Goal: Check status: Check status

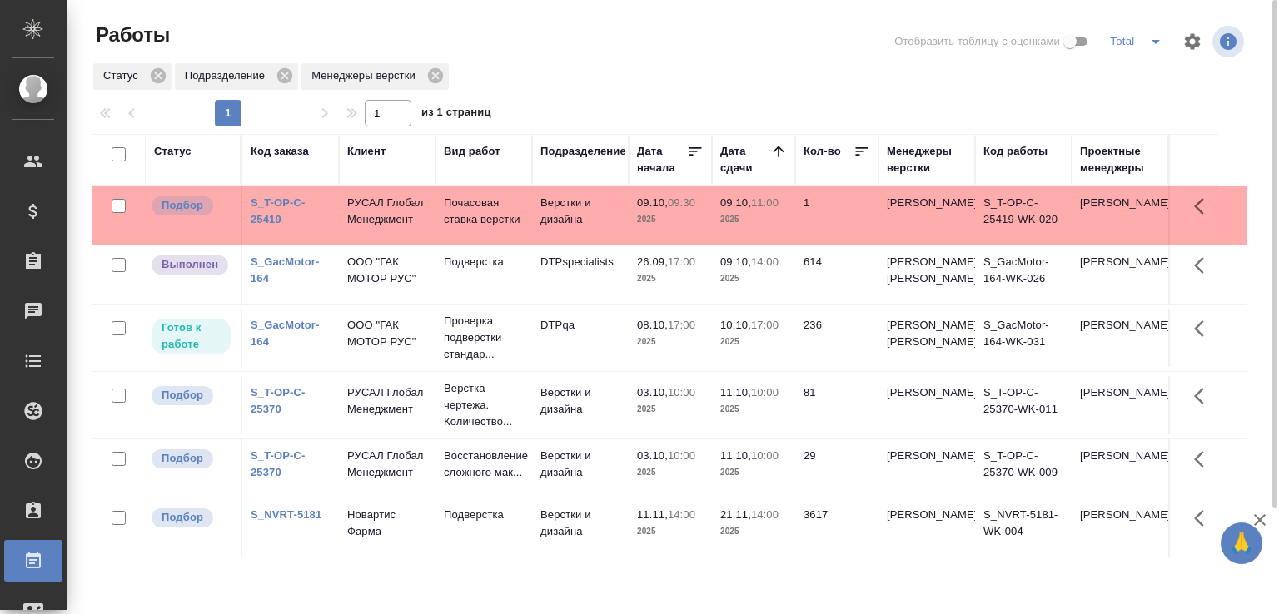
click at [277, 210] on link "S_T-OP-C-25419" at bounding box center [278, 210] width 55 height 29
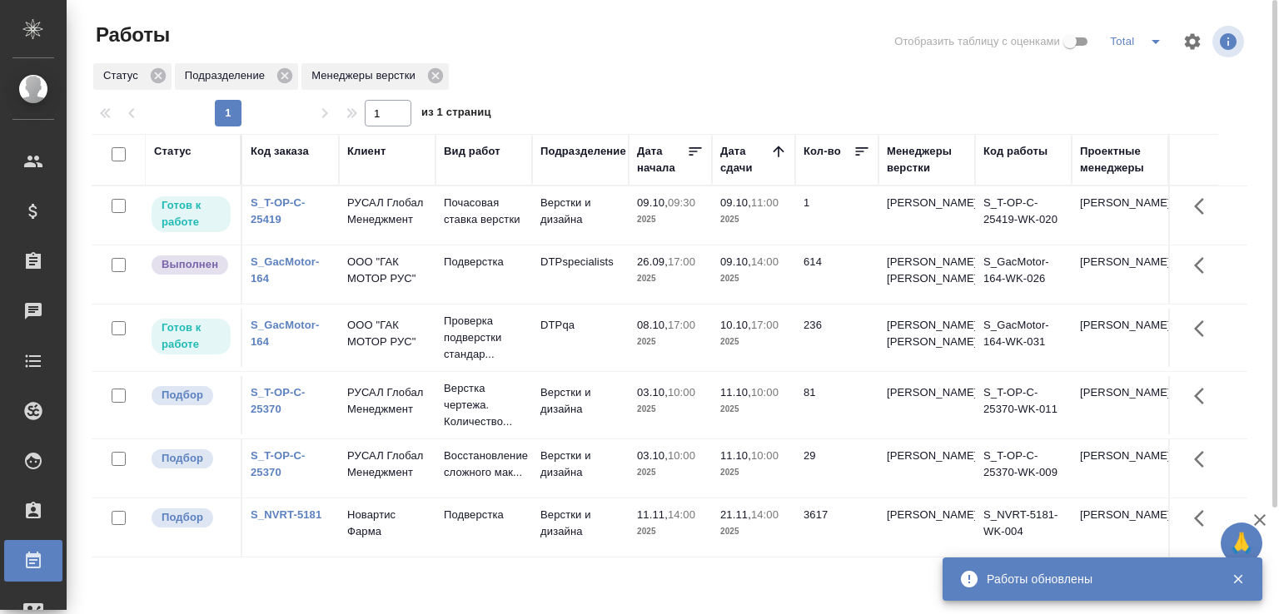
click at [550, 81] on div "Статус Подразделение Менеджеры верстки" at bounding box center [670, 77] width 1156 height 30
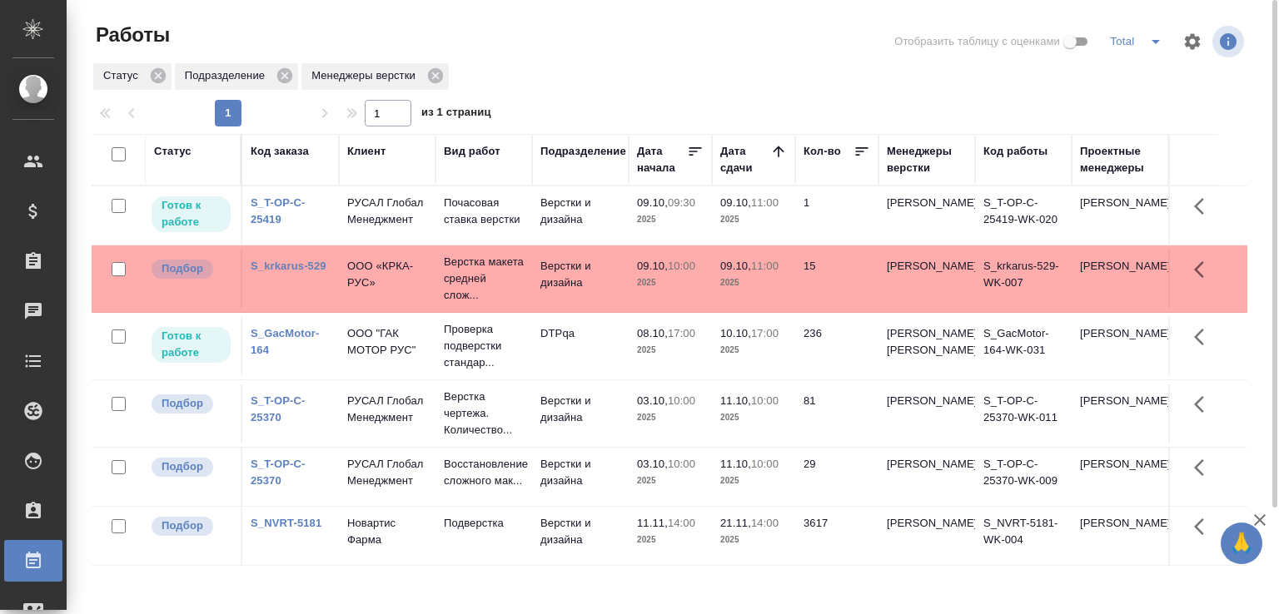
drag, startPoint x: 550, startPoint y: 81, endPoint x: 553, endPoint y: 89, distance: 9.0
click at [550, 81] on div "Статус Подразделение Менеджеры верстки" at bounding box center [670, 77] width 1156 height 30
click at [495, 303] on p "Верстка макета средней слож..." at bounding box center [484, 279] width 80 height 50
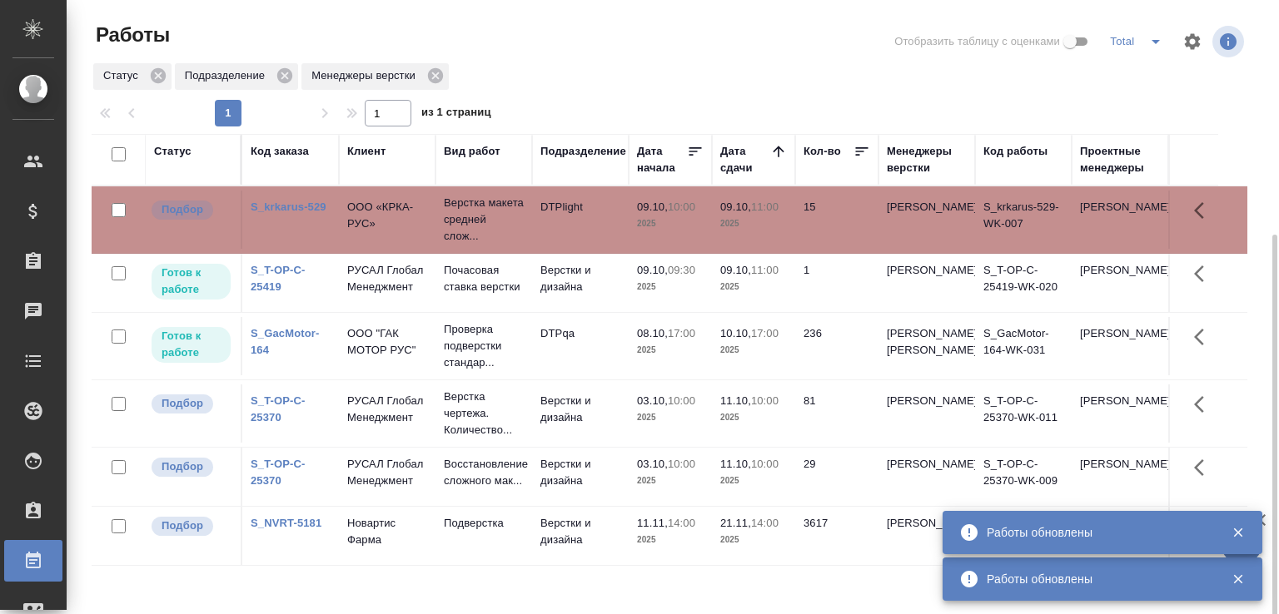
scroll to position [128, 0]
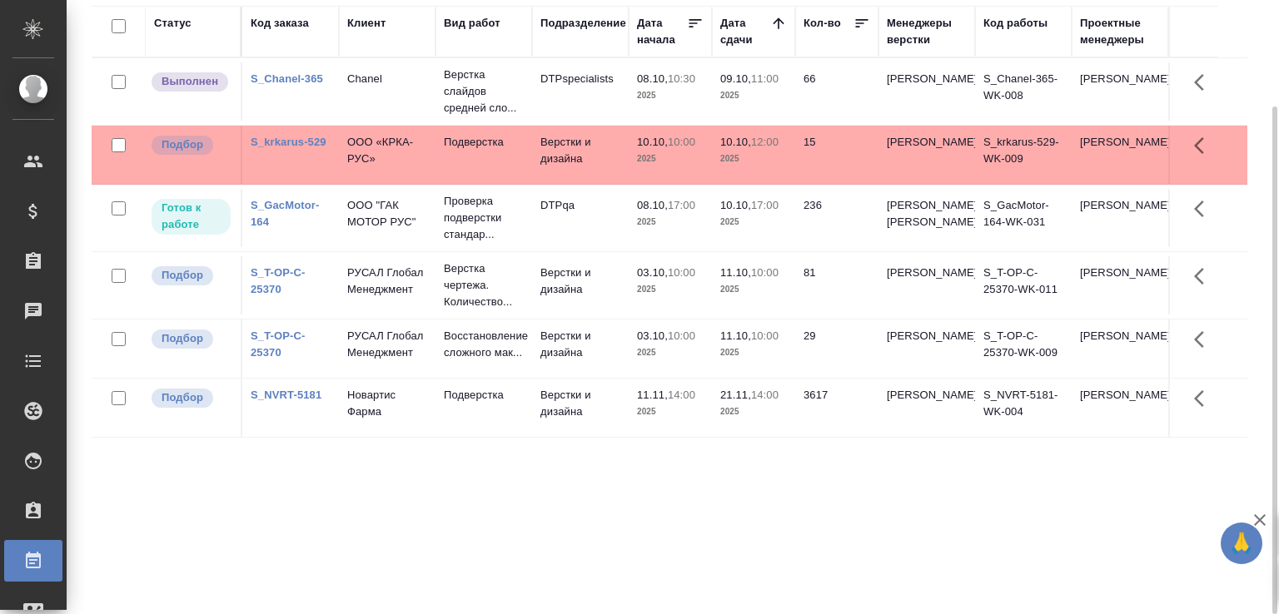
click at [396, 87] on td "Chanel" at bounding box center [387, 91] width 97 height 58
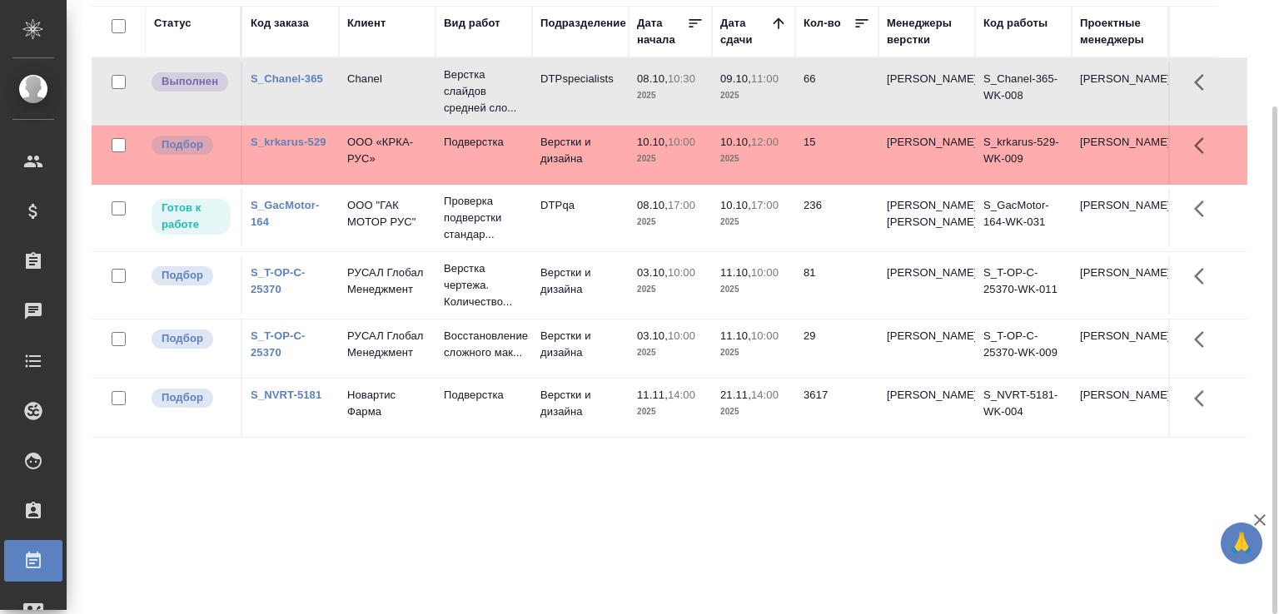
click at [396, 87] on td "Chanel" at bounding box center [387, 91] width 97 height 58
click at [290, 139] on link "S_krkarus-529" at bounding box center [289, 142] width 76 height 12
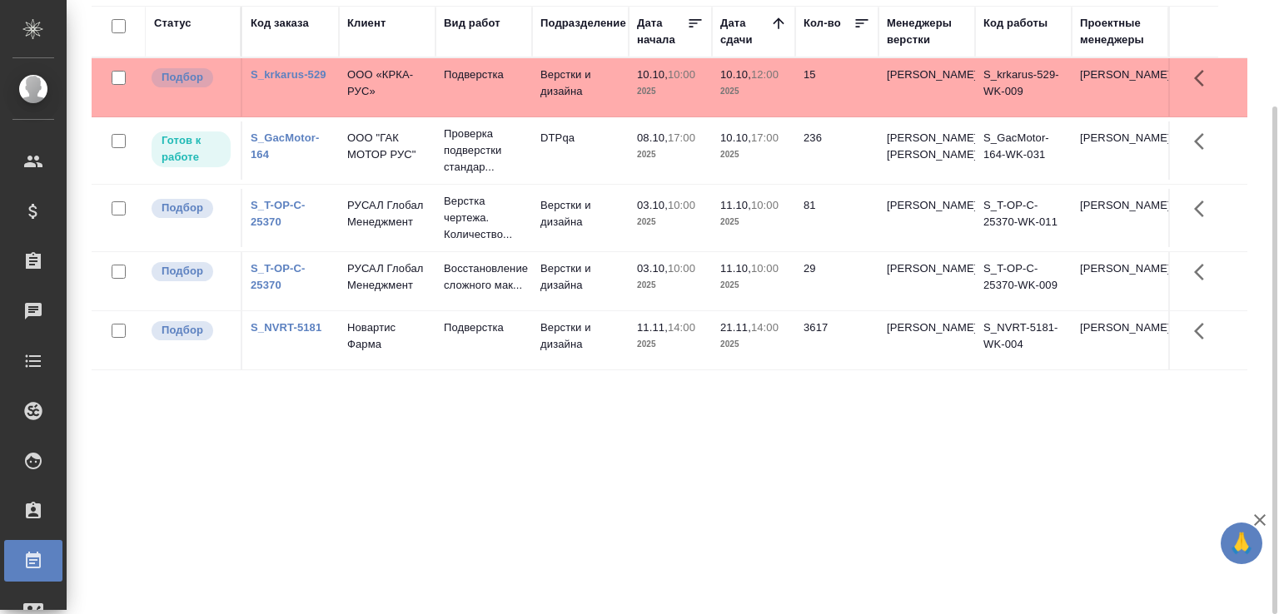
click at [271, 450] on div "Статус Код заказа Клиент Вид работ Подразделение Дата начала Дата сдачи Кол-во …" at bounding box center [670, 305] width 1156 height 599
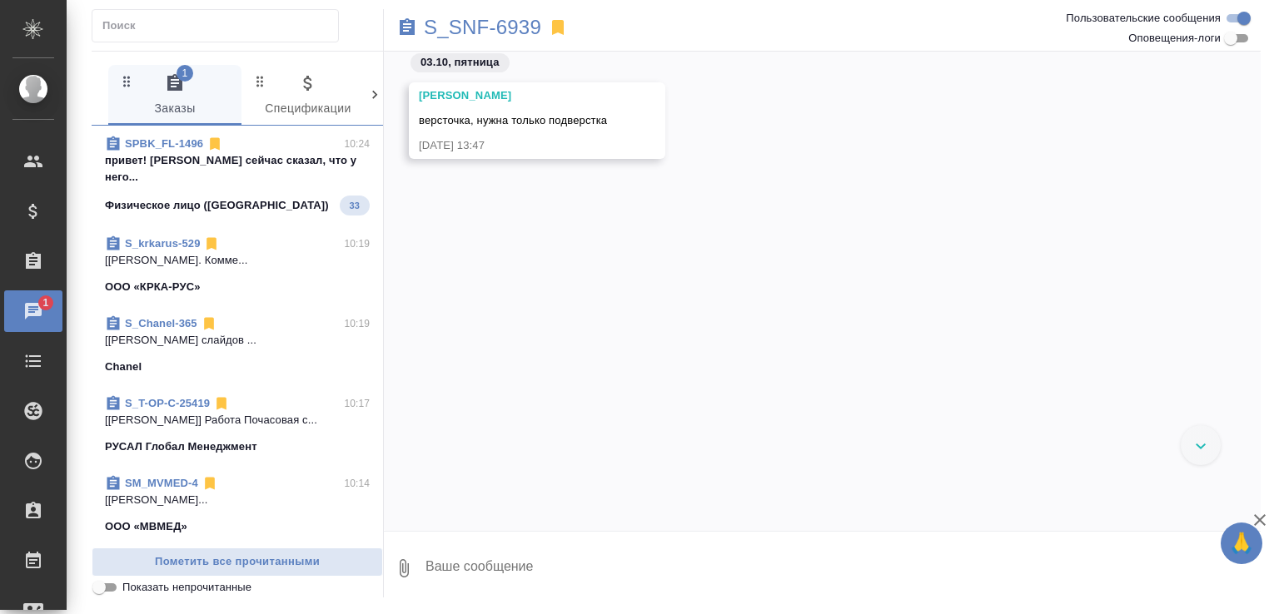
scroll to position [2388, 0]
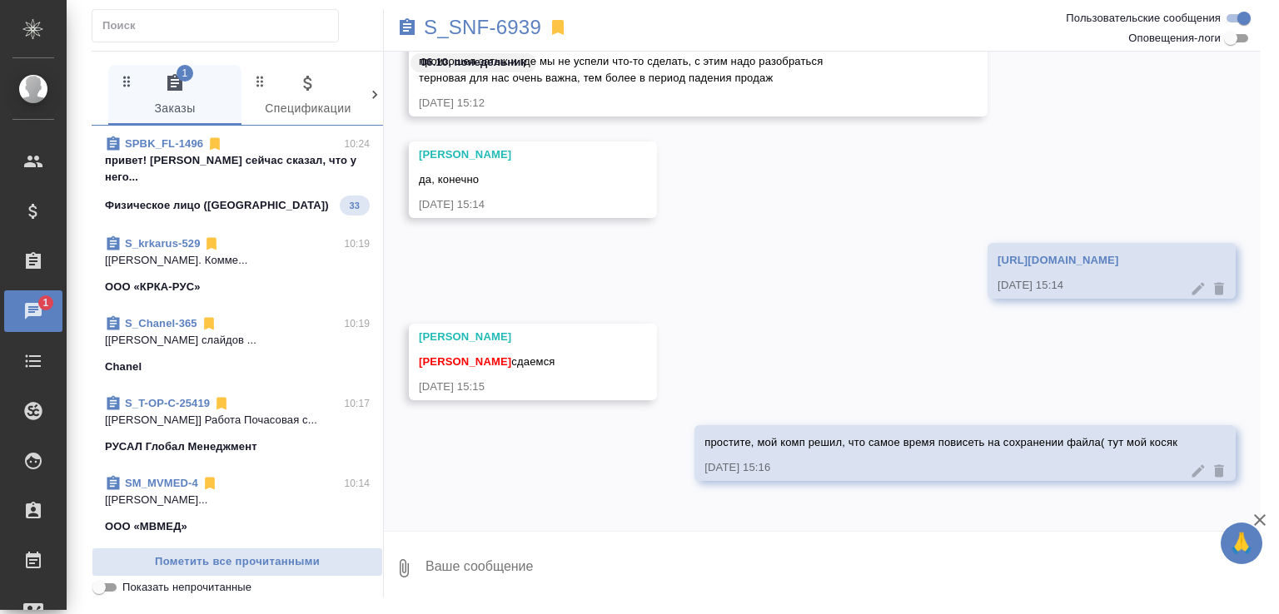
click at [243, 161] on p "привет! клиент сейчас сказал, что у него..." at bounding box center [237, 168] width 265 height 33
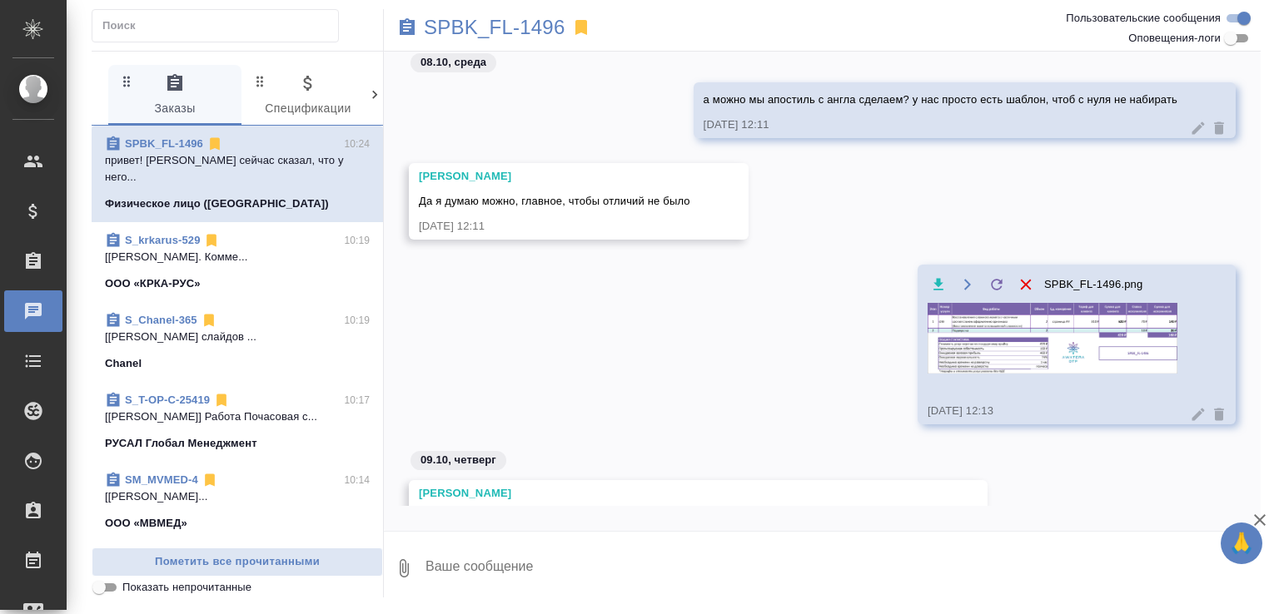
scroll to position [110, 0]
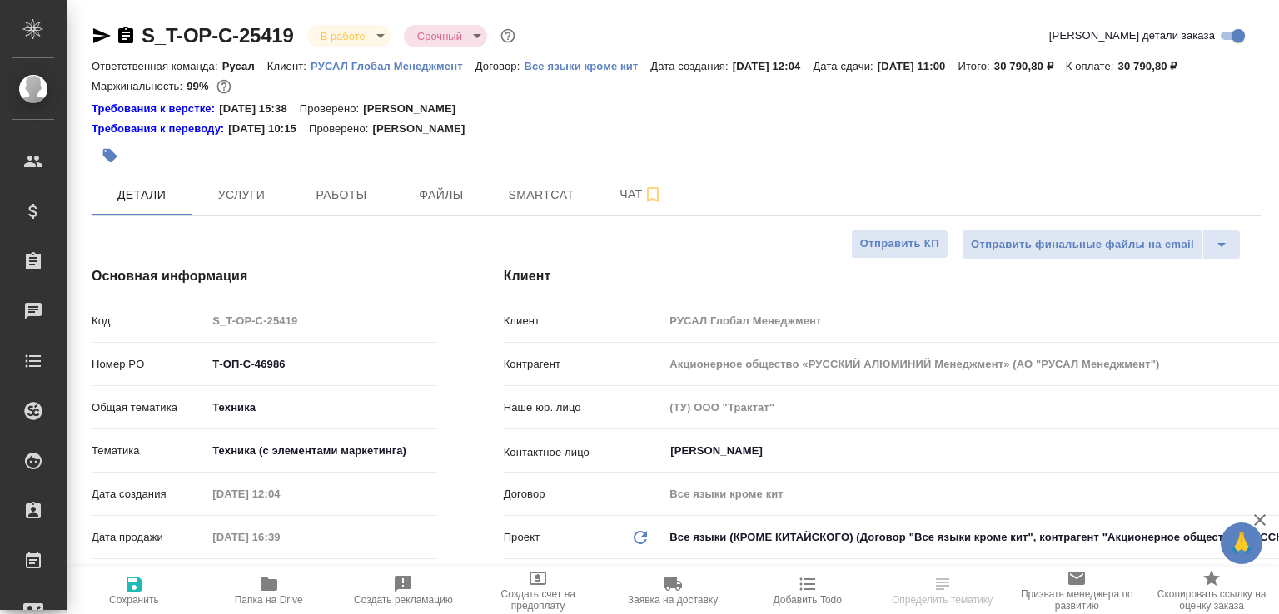
select select "RU"
click at [321, 216] on button "Работы" at bounding box center [341, 195] width 100 height 42
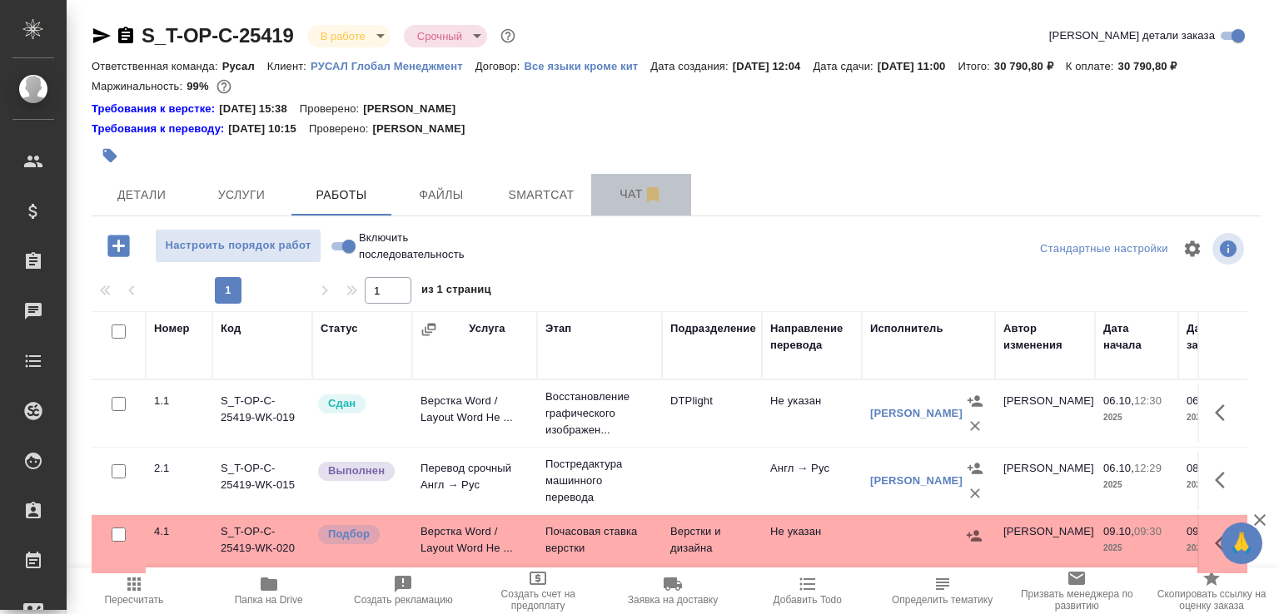
click at [610, 216] on button "Чат" at bounding box center [641, 195] width 100 height 42
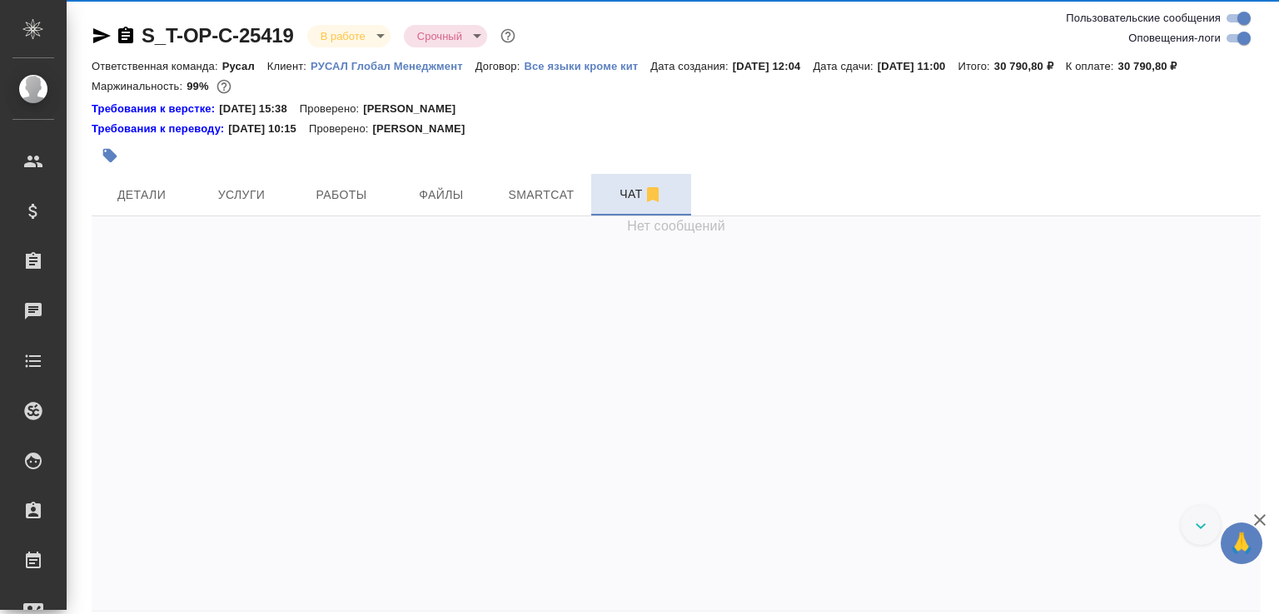
scroll to position [12426, 0]
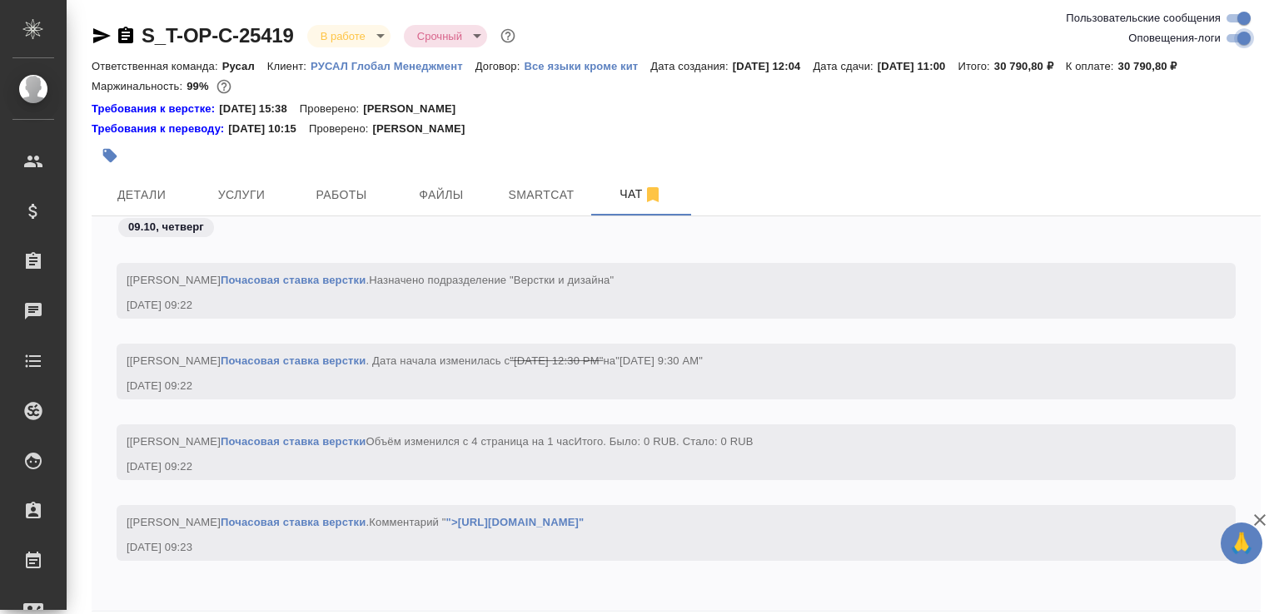
click at [1249, 39] on input "Оповещения-логи" at bounding box center [1244, 38] width 60 height 20
checkbox input "false"
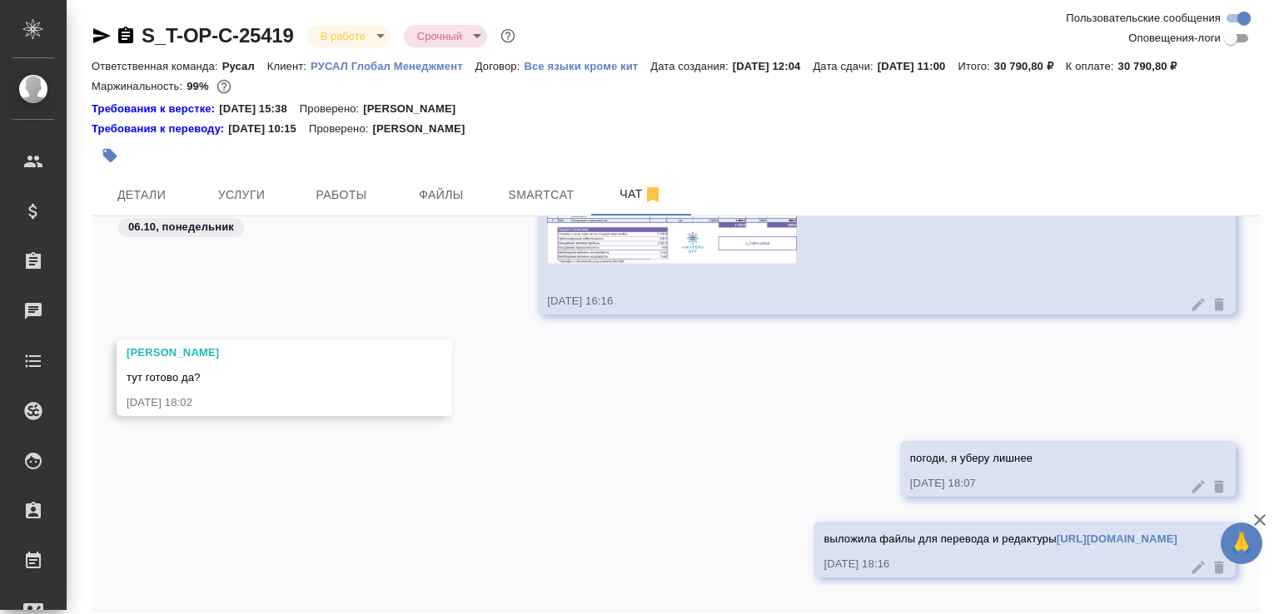
scroll to position [0, 0]
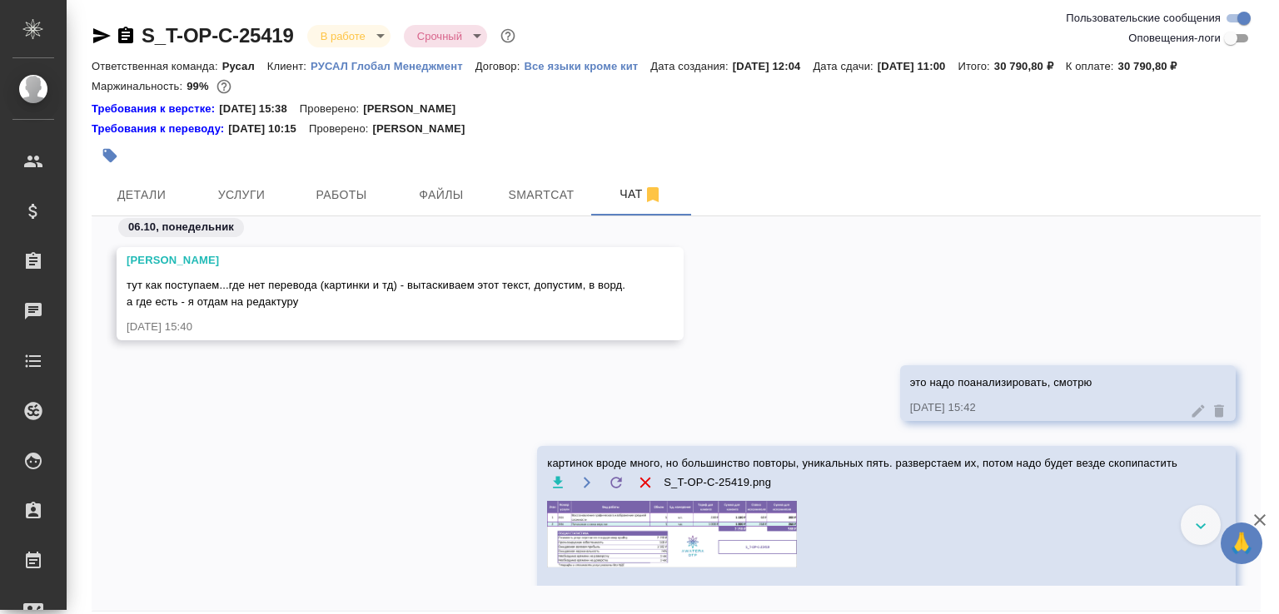
click at [670, 535] on img at bounding box center [672, 534] width 250 height 67
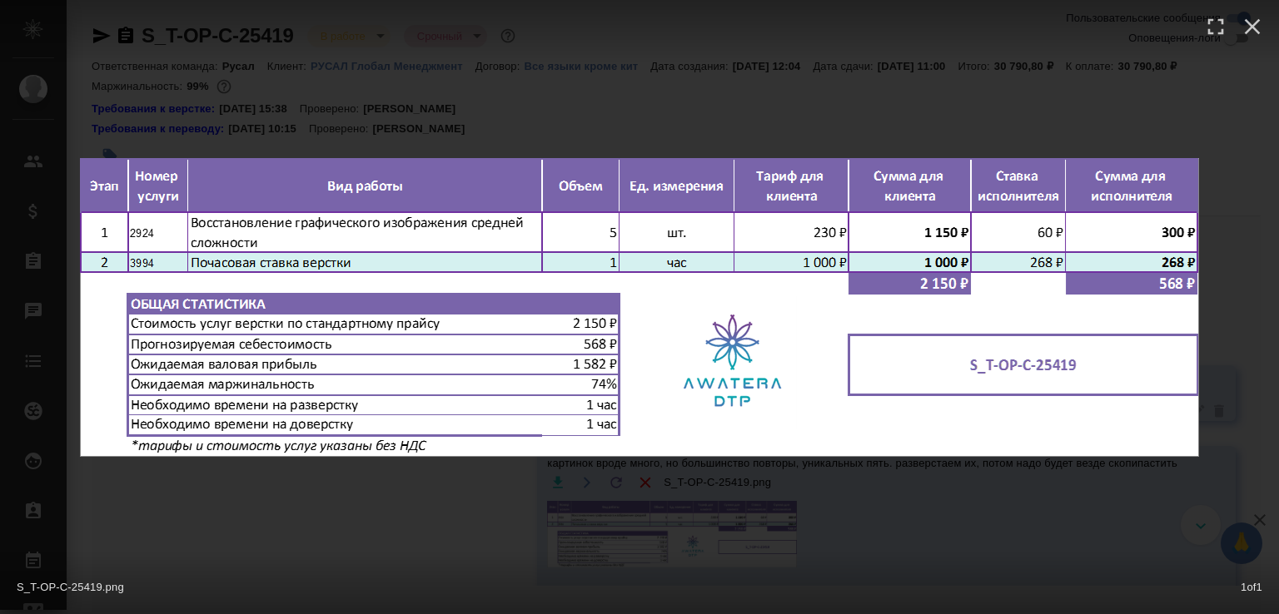
click at [435, 513] on div "S_T-OP-C-25419.png 1 of 1" at bounding box center [639, 307] width 1279 height 614
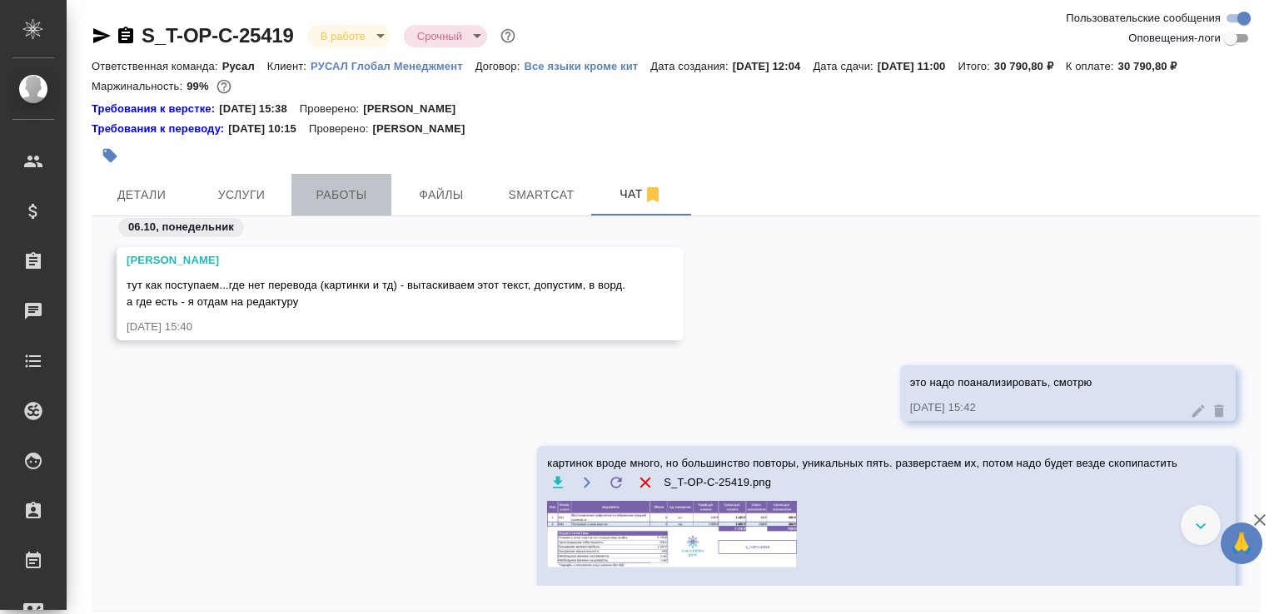
click at [362, 206] on span "Работы" at bounding box center [341, 195] width 80 height 21
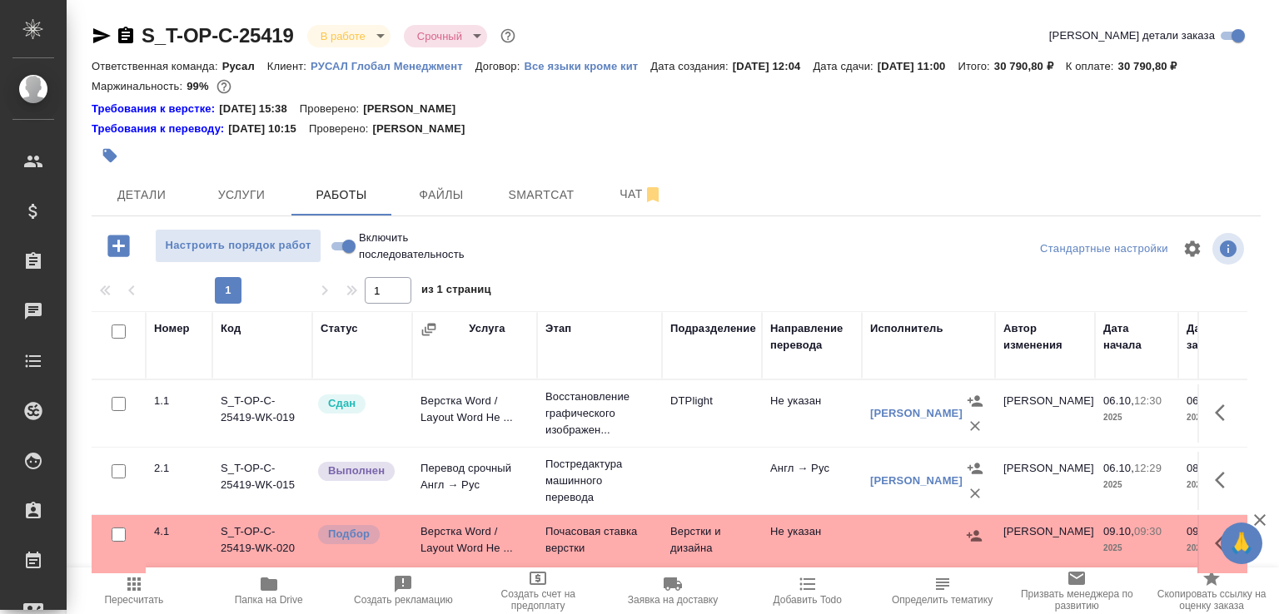
click at [343, 256] on input "Включить последовательность" at bounding box center [349, 246] width 60 height 20
checkbox input "true"
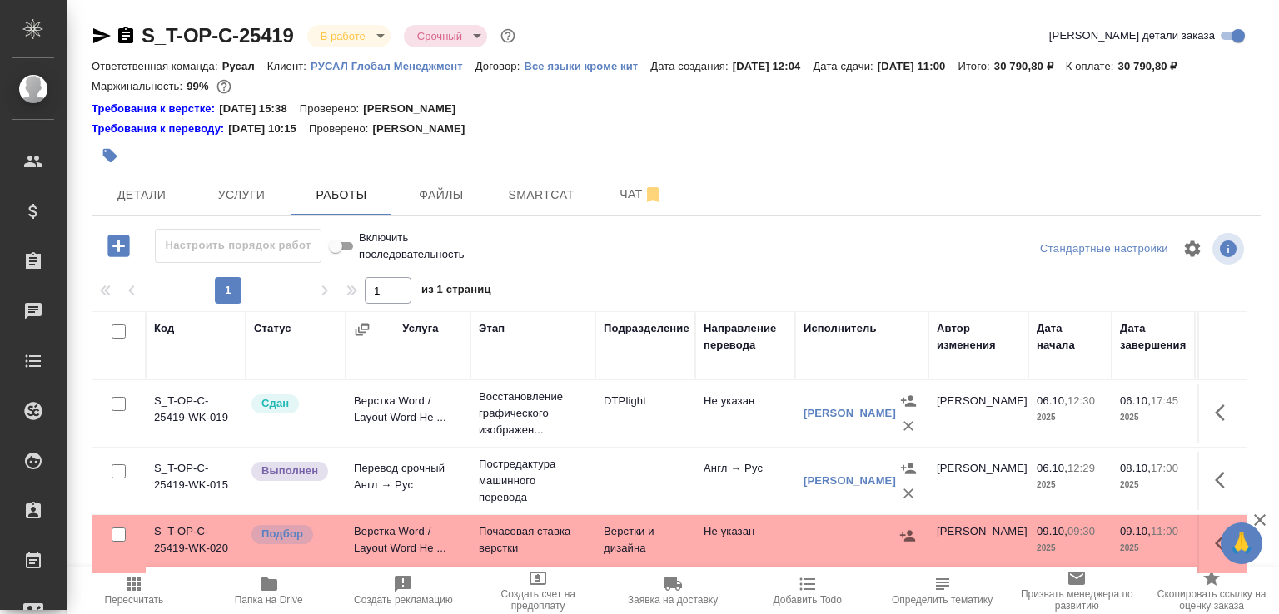
scroll to position [134, 0]
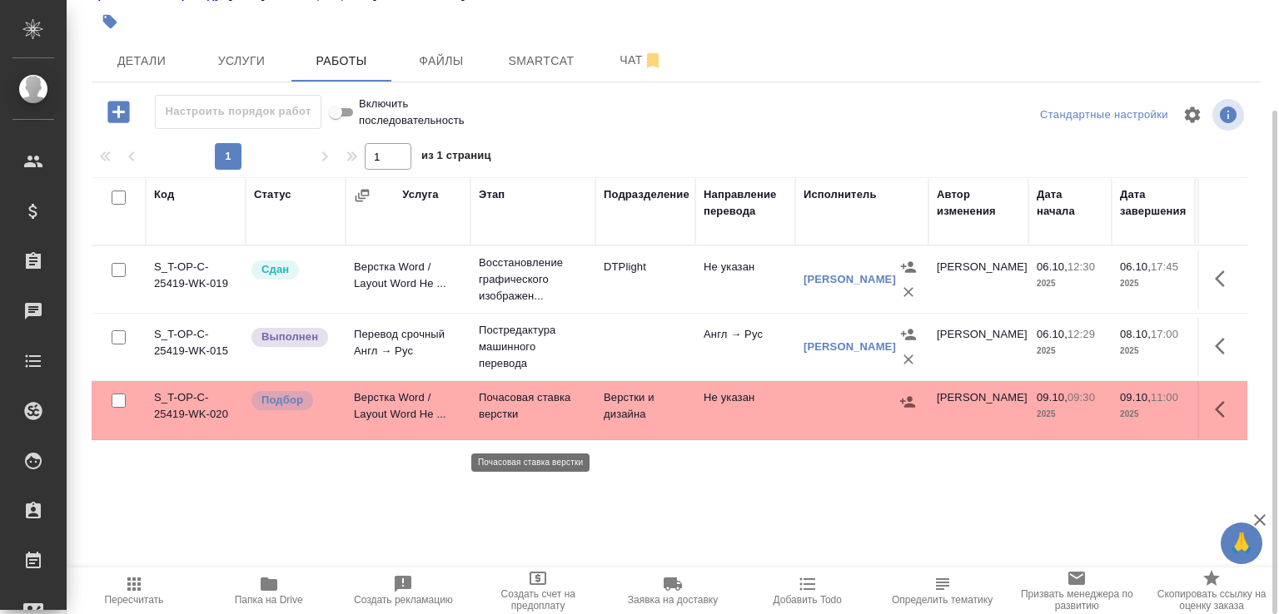
click at [518, 423] on p "Почасовая ставка верстки" at bounding box center [533, 406] width 108 height 33
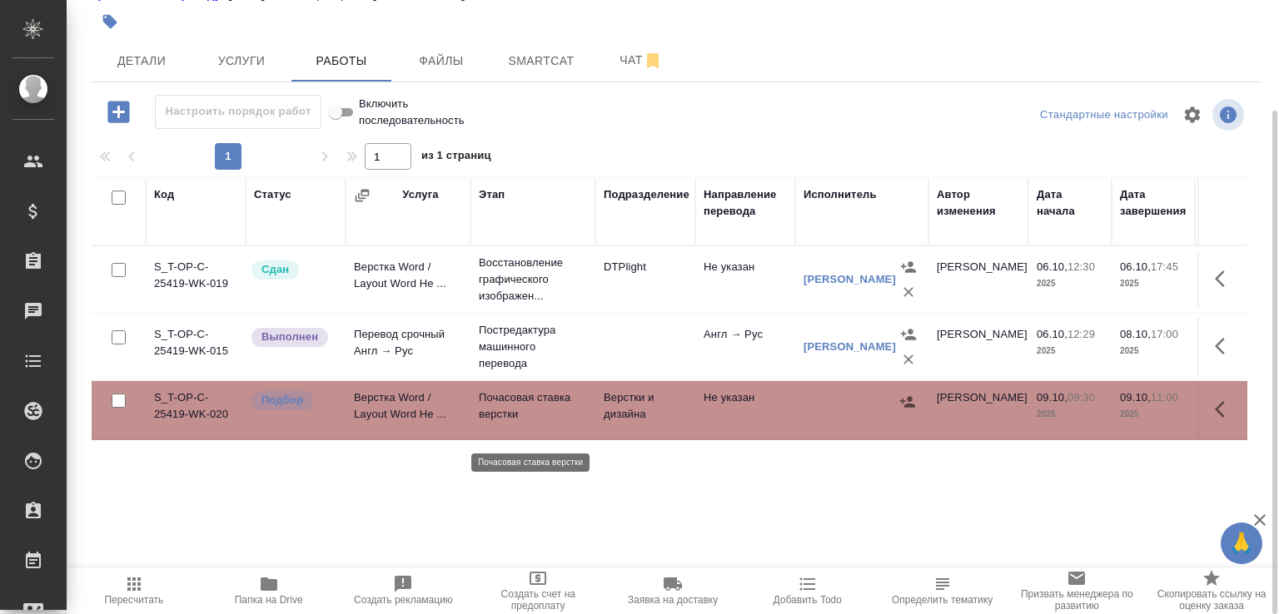
click at [518, 423] on p "Почасовая ставка верстки" at bounding box center [533, 406] width 108 height 33
click at [624, 71] on span "Чат" at bounding box center [641, 60] width 80 height 21
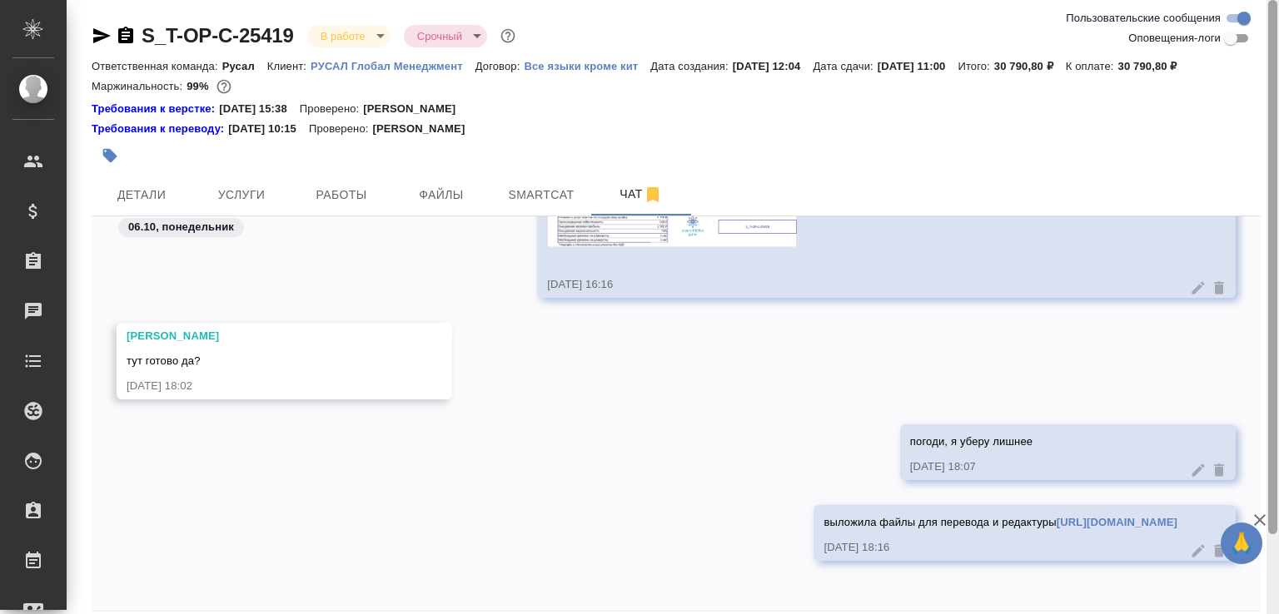
scroll to position [92, 0]
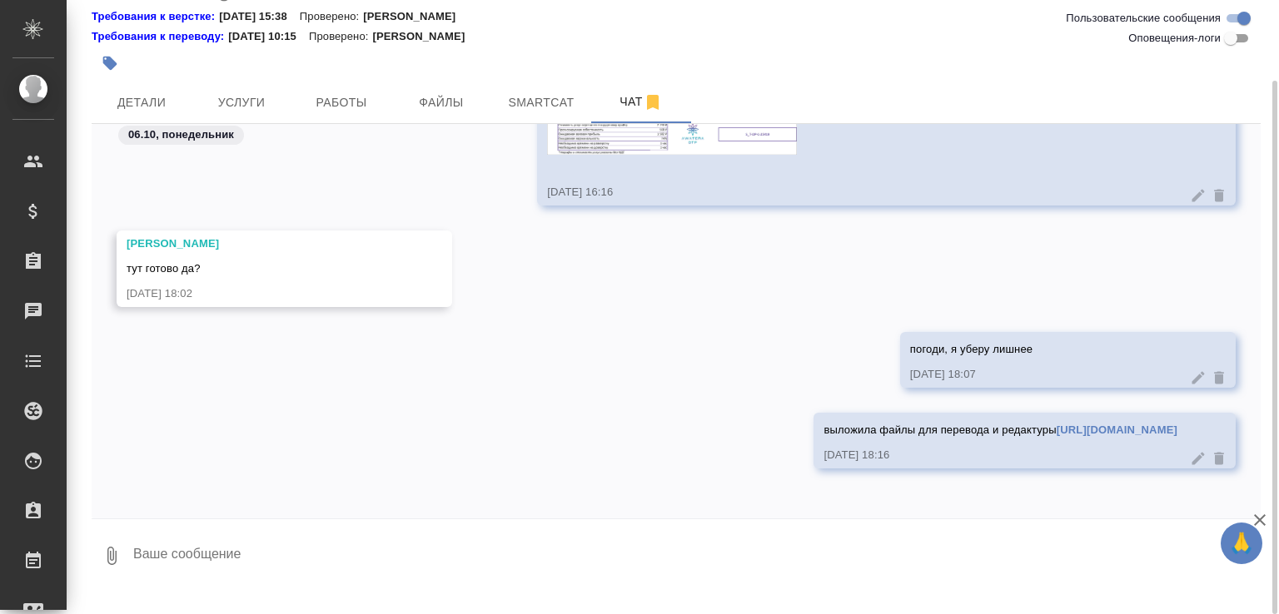
click at [235, 577] on textarea at bounding box center [696, 556] width 1129 height 57
paste textarea "https://drive.awatera.com/apps/files/files/10607543?dir=/Shares/%D0%A2-%D0%9E%D…"
type textarea "https://drive.awatera.com/apps/files/files/10607543?dir=/Shares/%D0%A2-%D0%9E%D…"
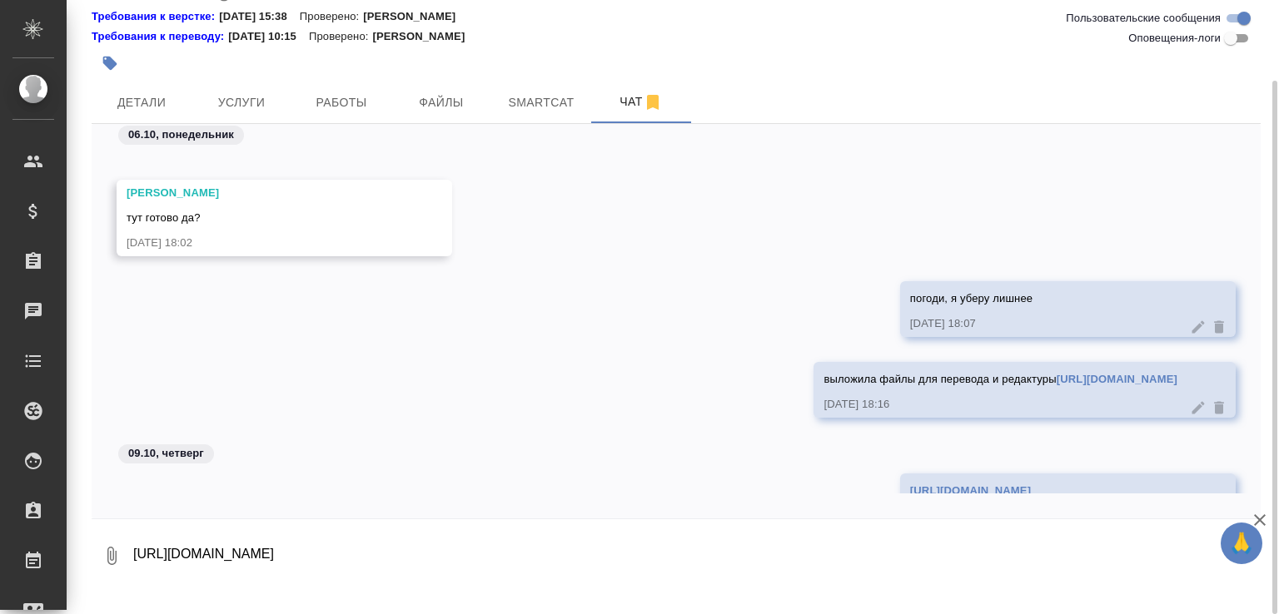
scroll to position [553, 0]
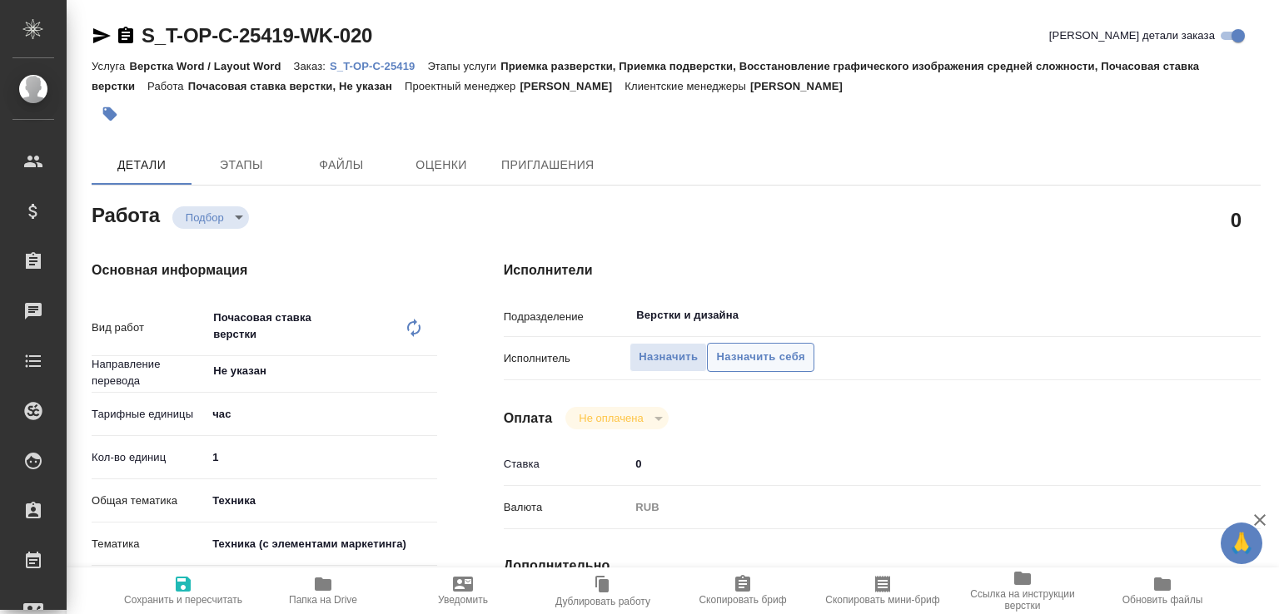
click at [733, 361] on span "Назначить себя" at bounding box center [760, 357] width 88 height 19
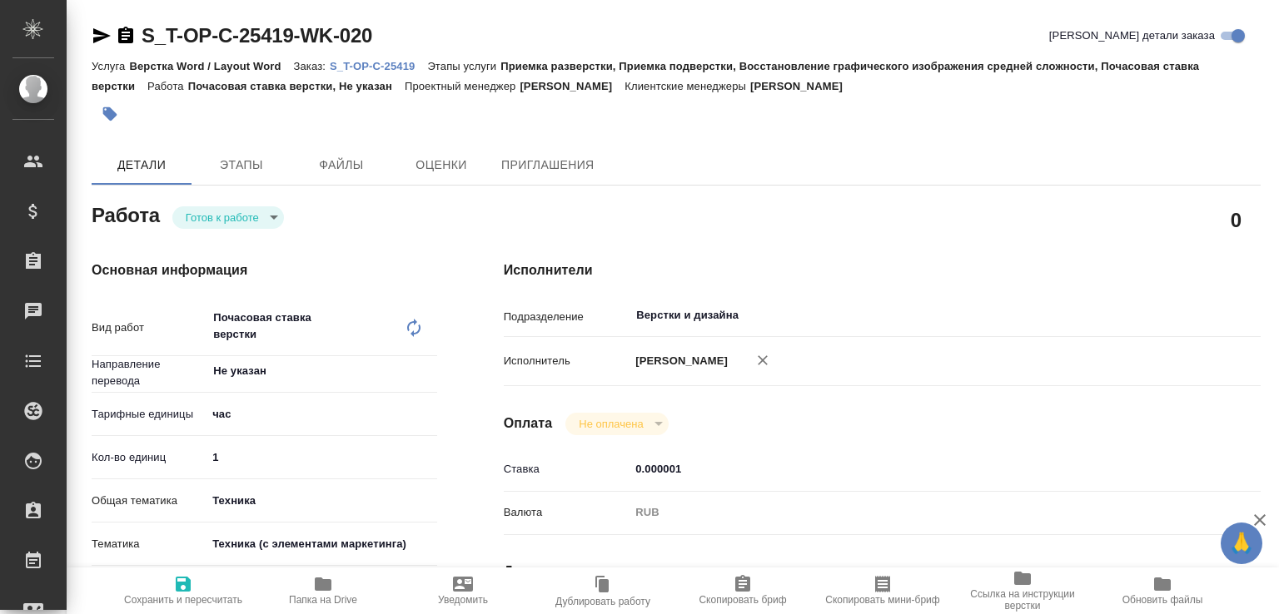
type textarea "x"
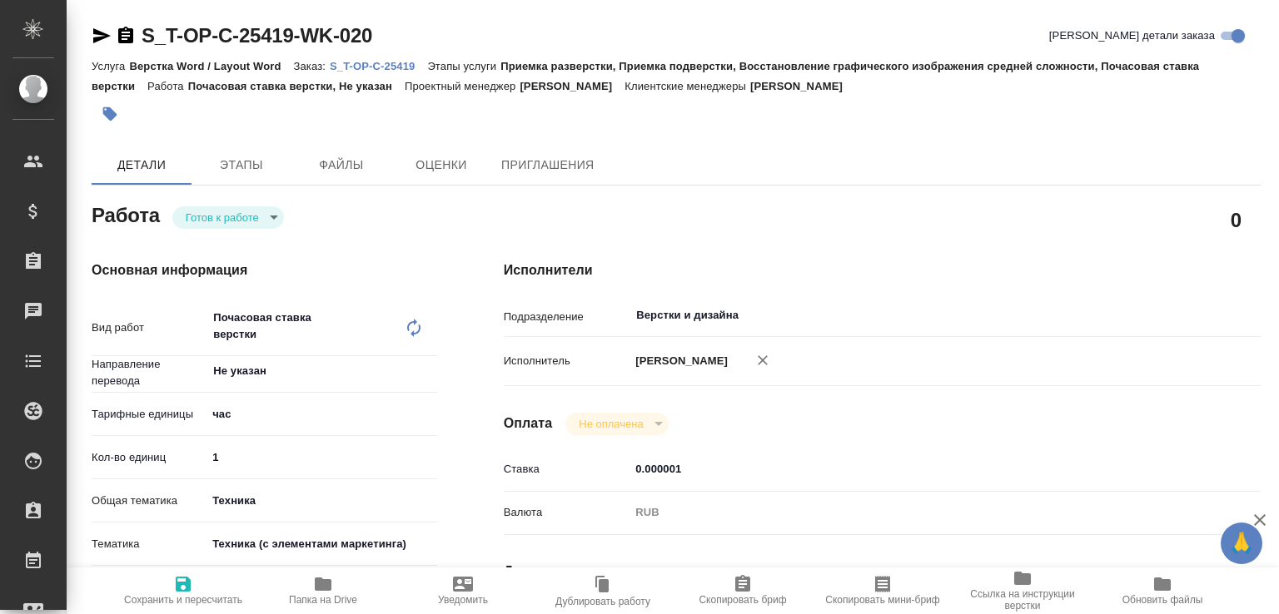
type textarea "x"
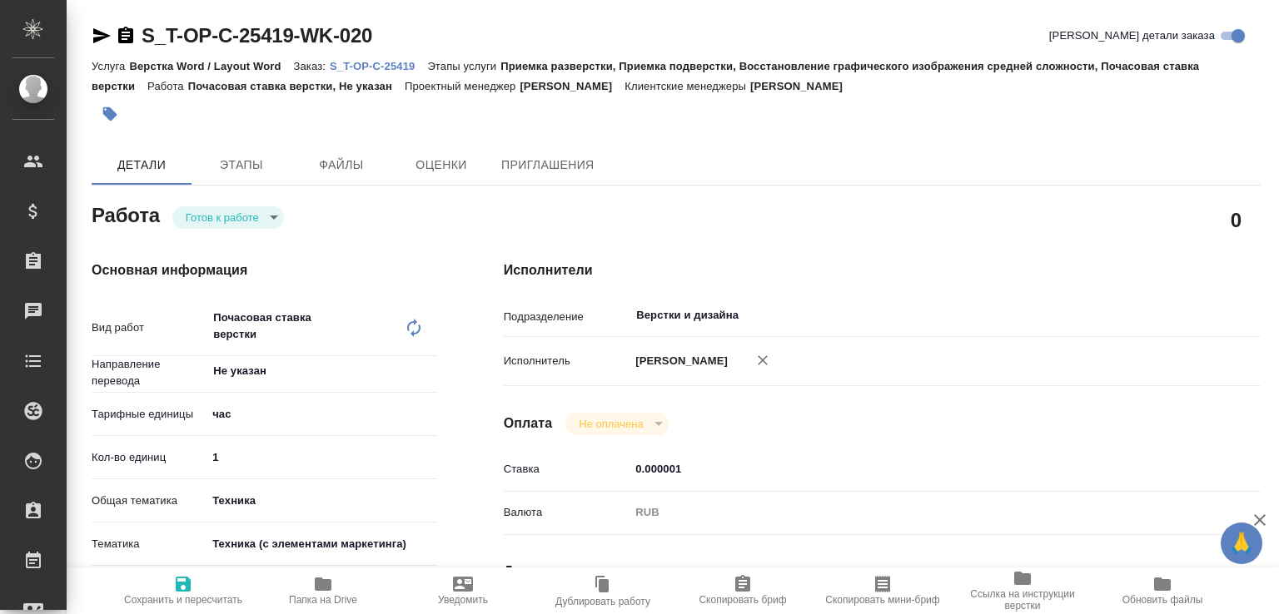
type textarea "x"
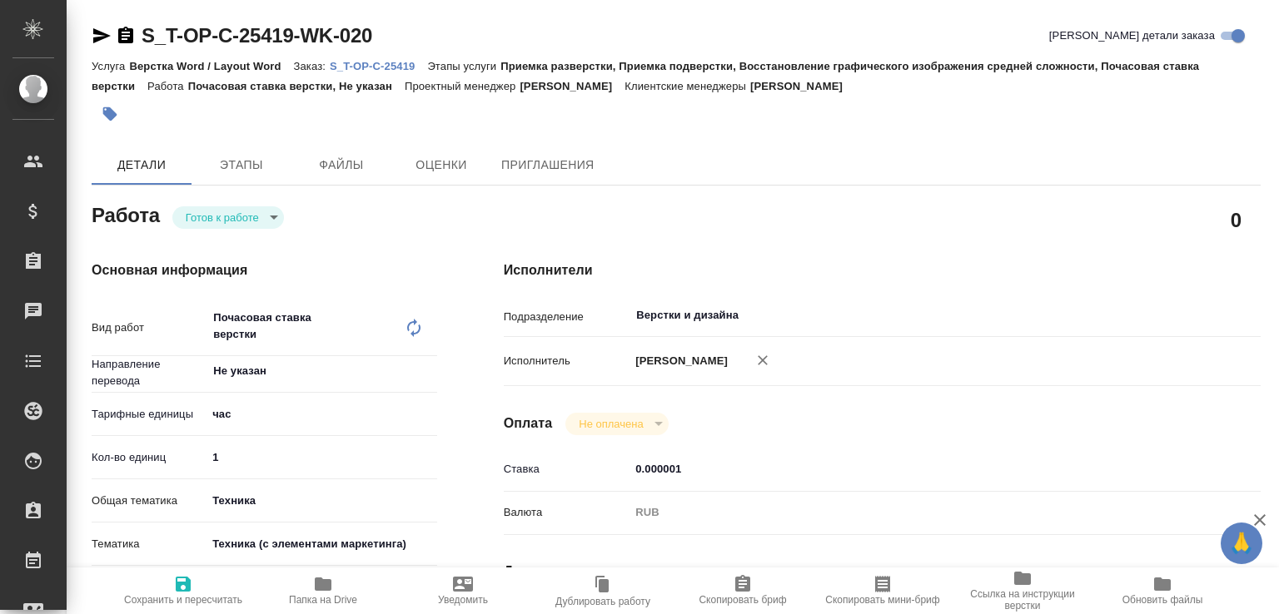
type textarea "x"
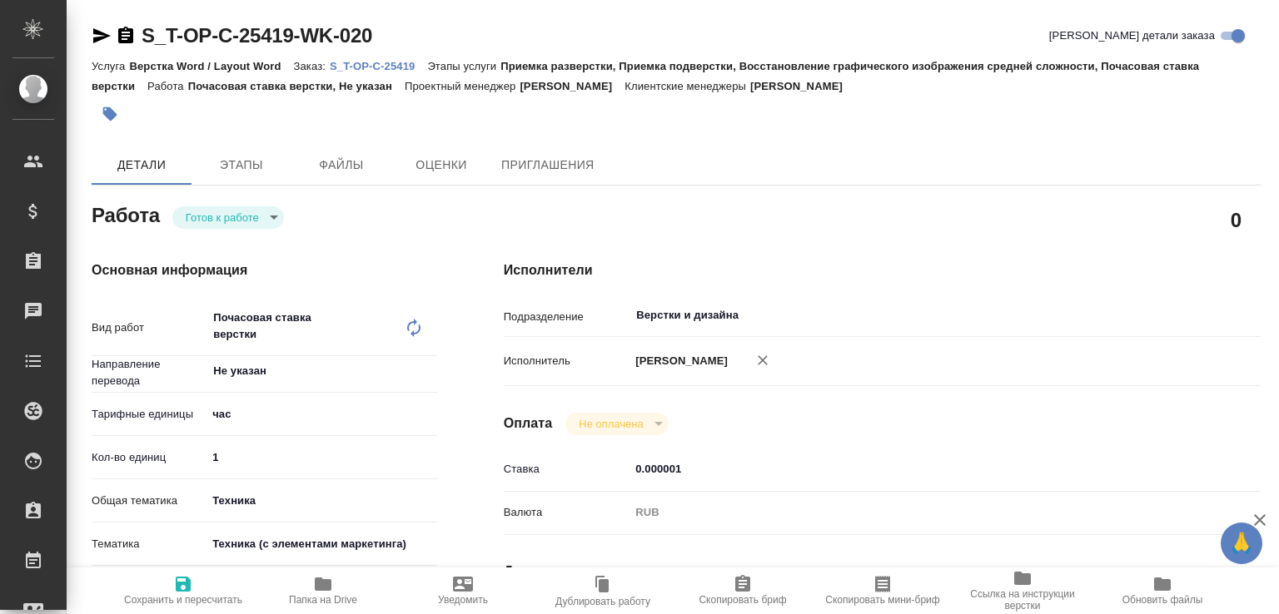
click at [334, 576] on span "Папка на Drive" at bounding box center [323, 590] width 120 height 32
click at [231, 224] on body "🙏 .cls-1 fill:#fff; AWATERA Малофеева Екатерина e.malofeeva Клиенты Спецификаци…" at bounding box center [639, 307] width 1279 height 614
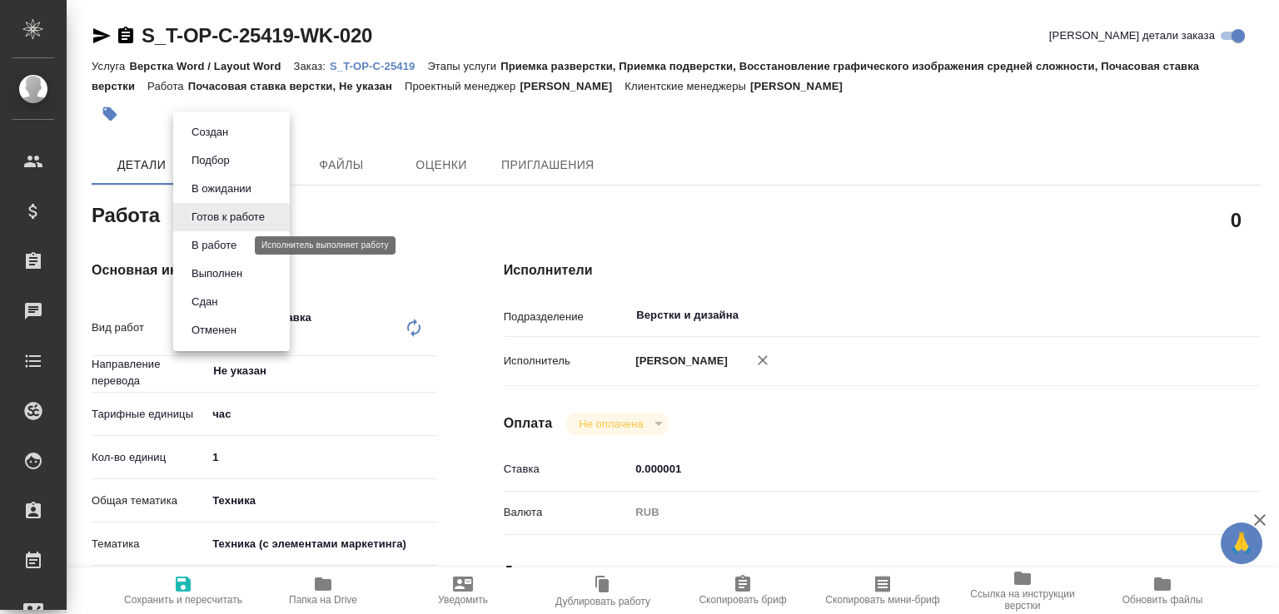
click at [235, 246] on button "В работе" at bounding box center [214, 245] width 55 height 18
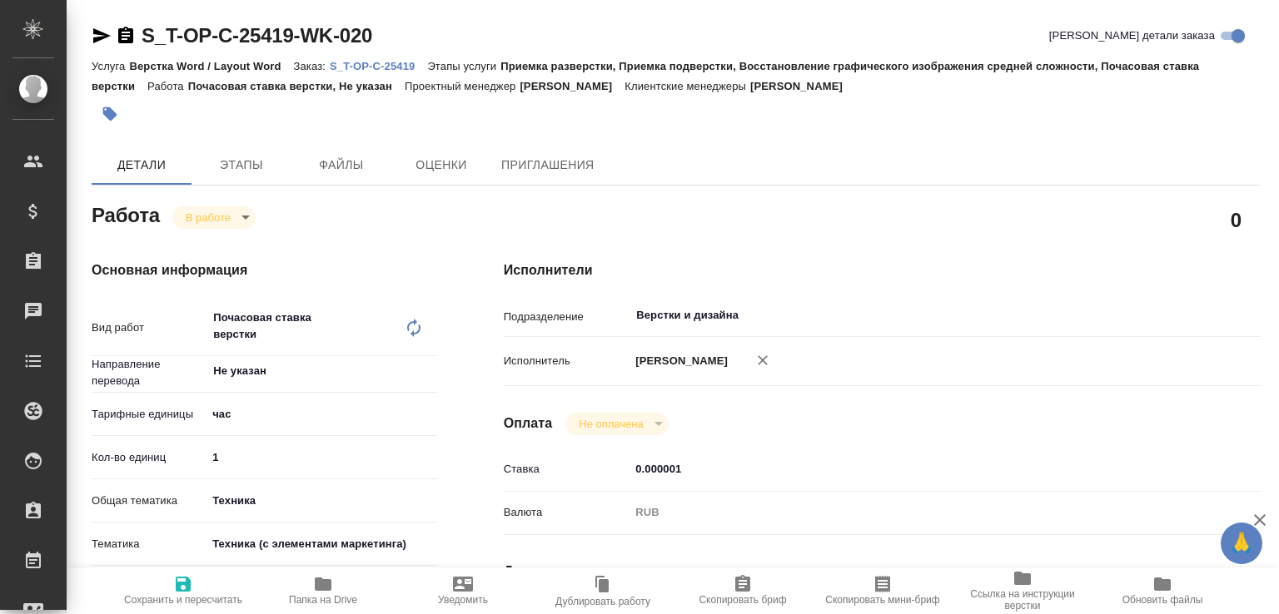
type textarea "x"
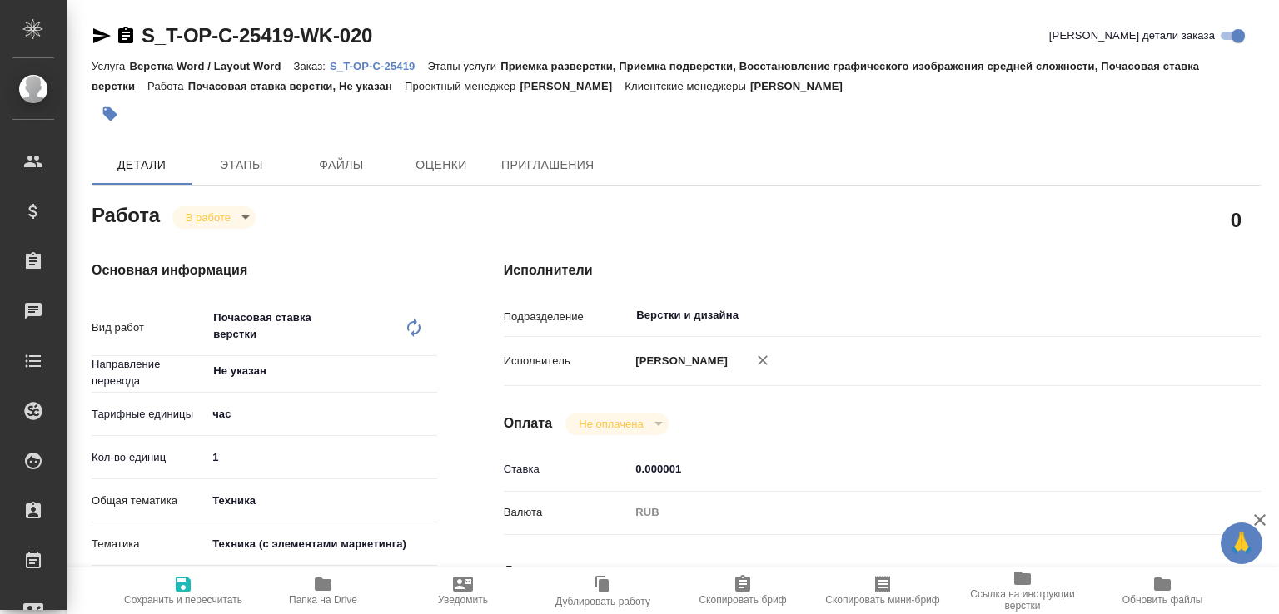
type textarea "x"
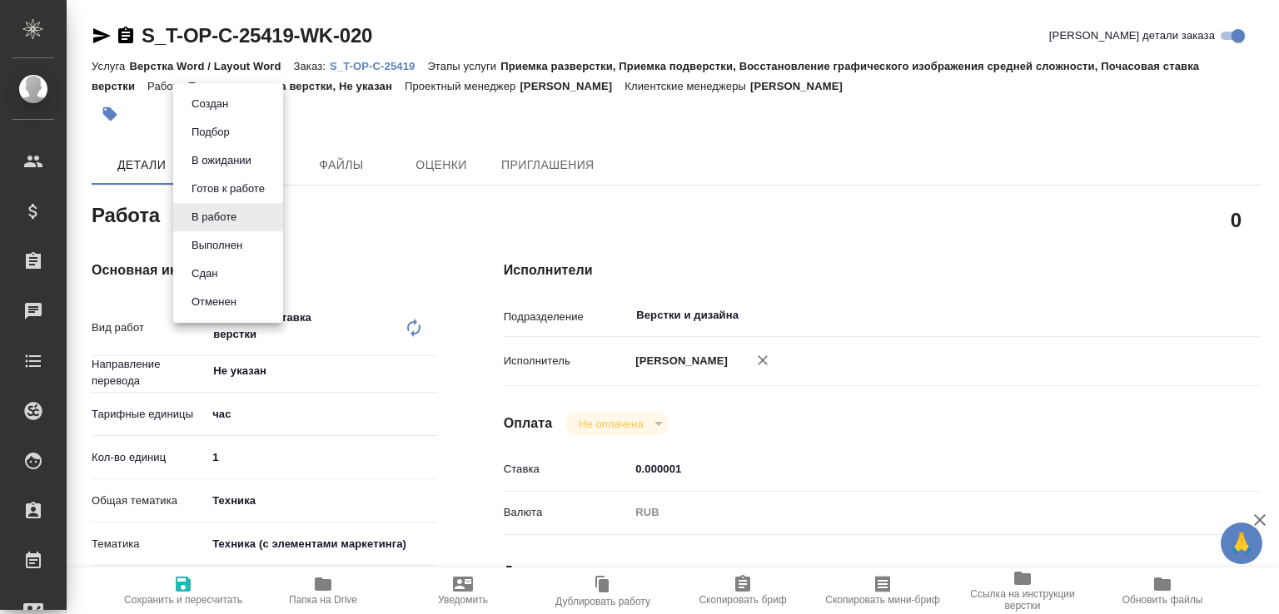
click at [230, 217] on body "🙏 .cls-1 fill:#fff; AWATERA Малофеева Екатерина e.malofeeva Клиенты Спецификаци…" at bounding box center [639, 307] width 1279 height 614
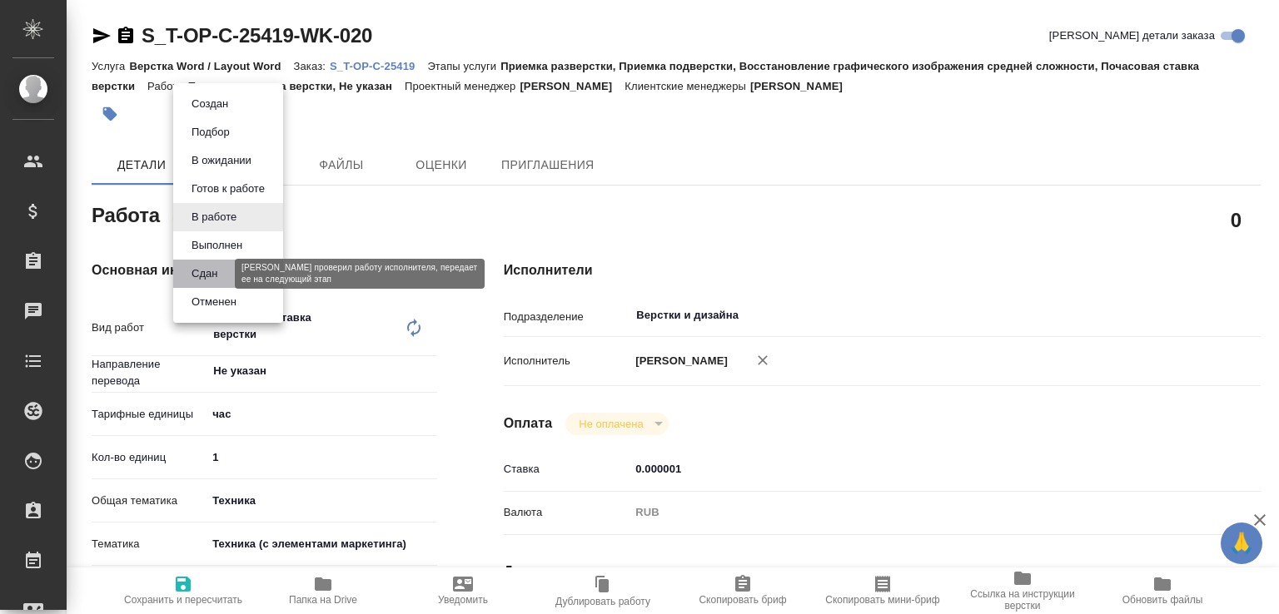
click at [207, 275] on button "Сдан" at bounding box center [205, 274] width 36 height 18
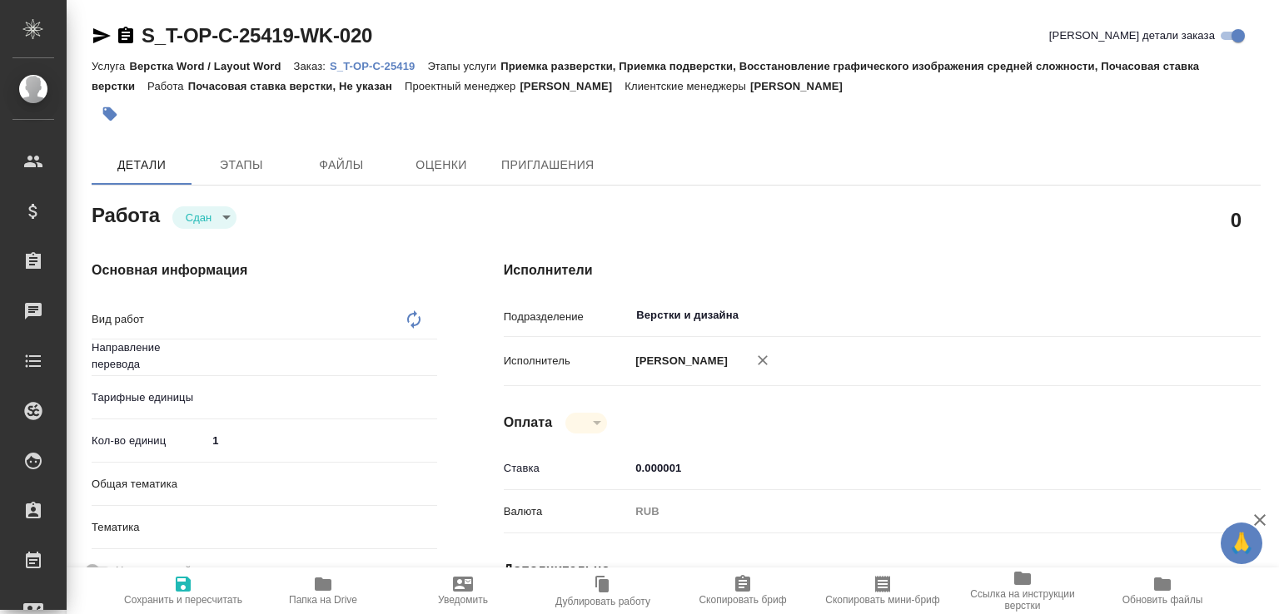
type textarea "Почасовая ставка верстки"
type textarea "x"
type input "Не указан"
type textarea "x"
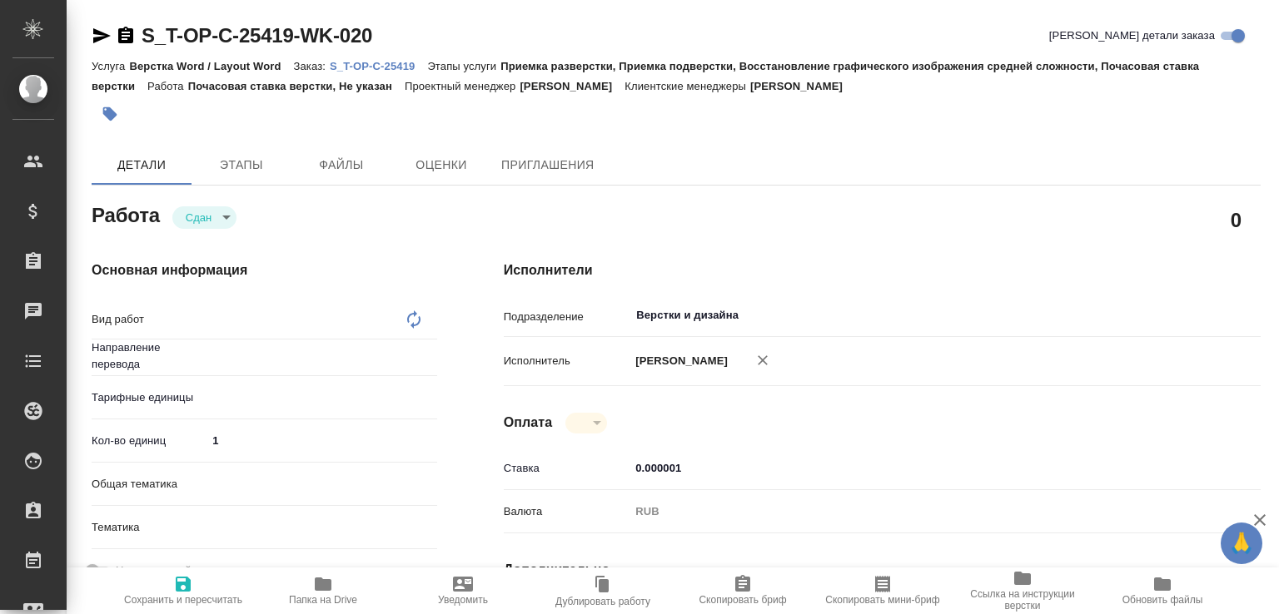
type textarea "x"
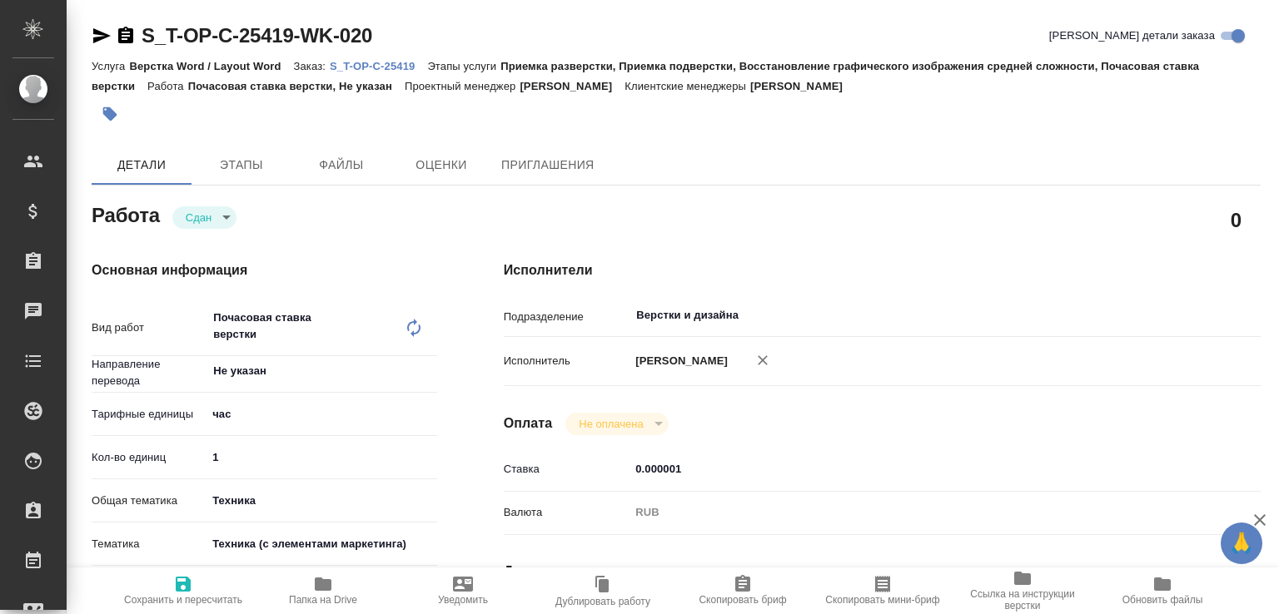
type textarea "x"
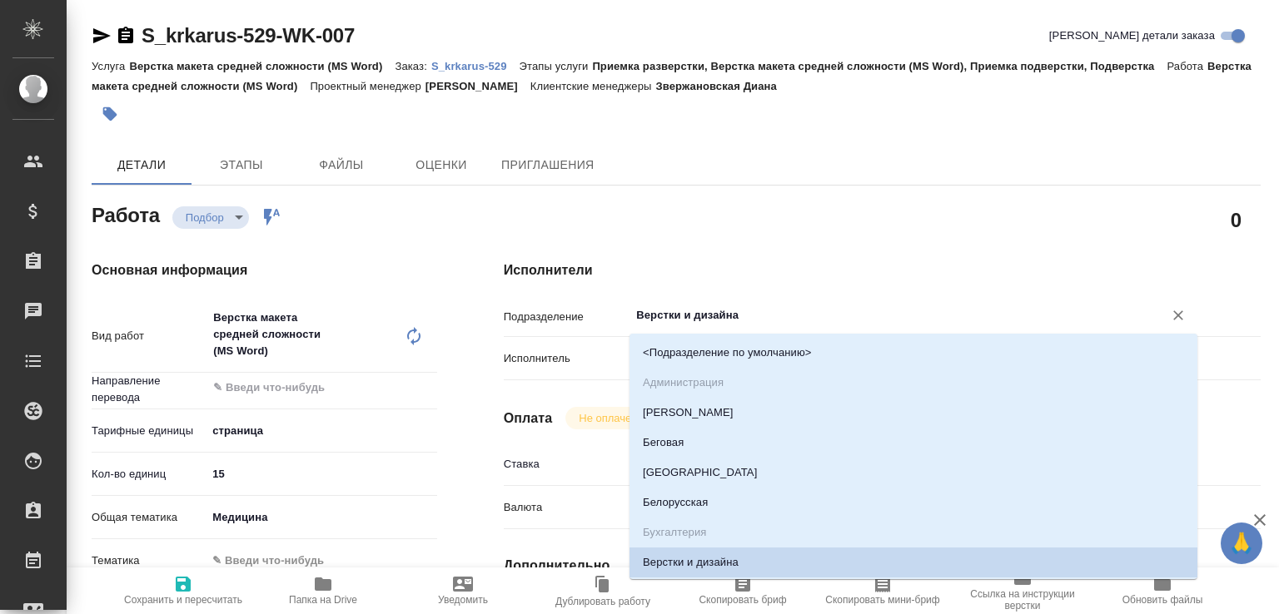
click at [654, 321] on input "Верстки и дизайна" at bounding box center [885, 316] width 502 height 20
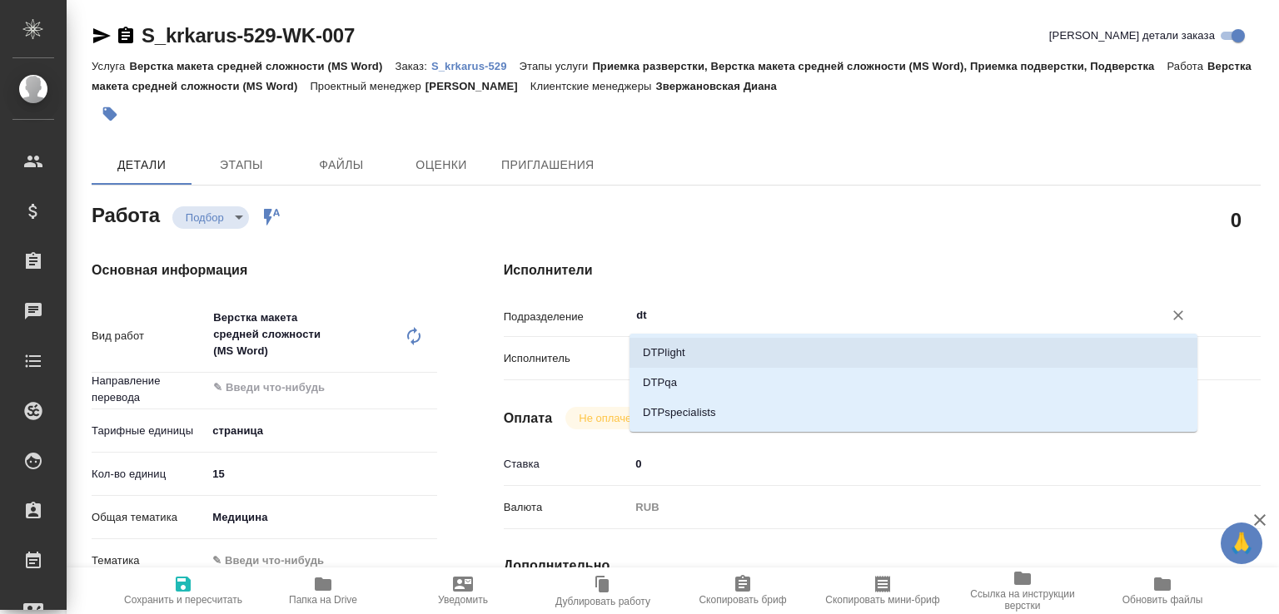
click at [664, 347] on li "DTPlight" at bounding box center [913, 353] width 568 height 30
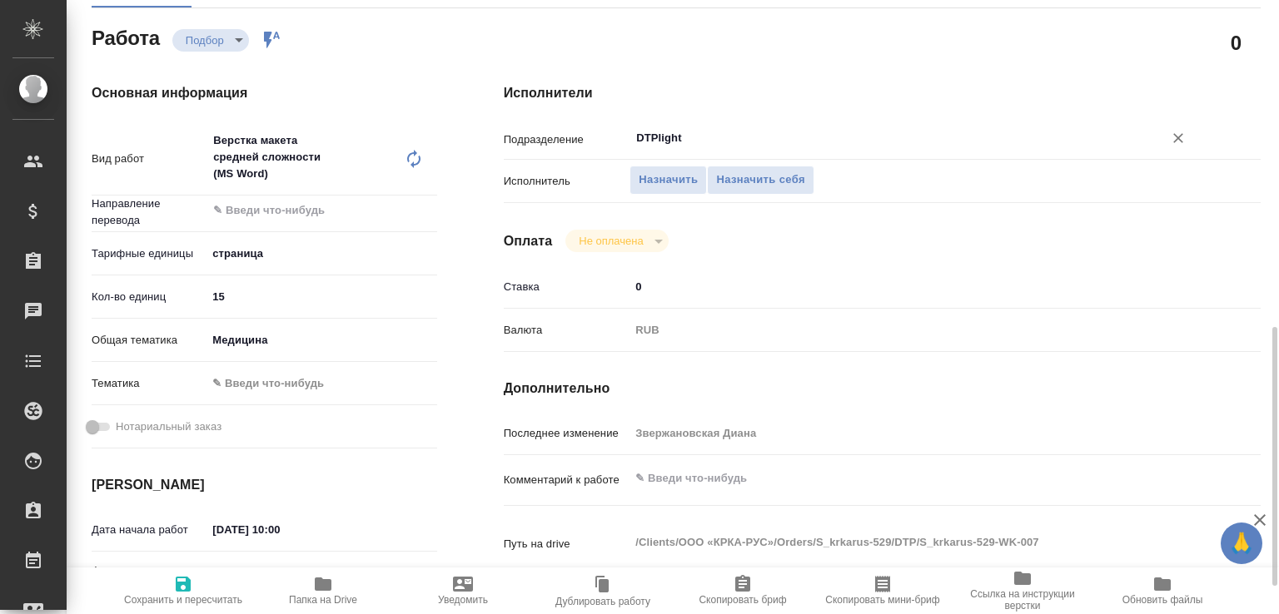
scroll to position [356, 0]
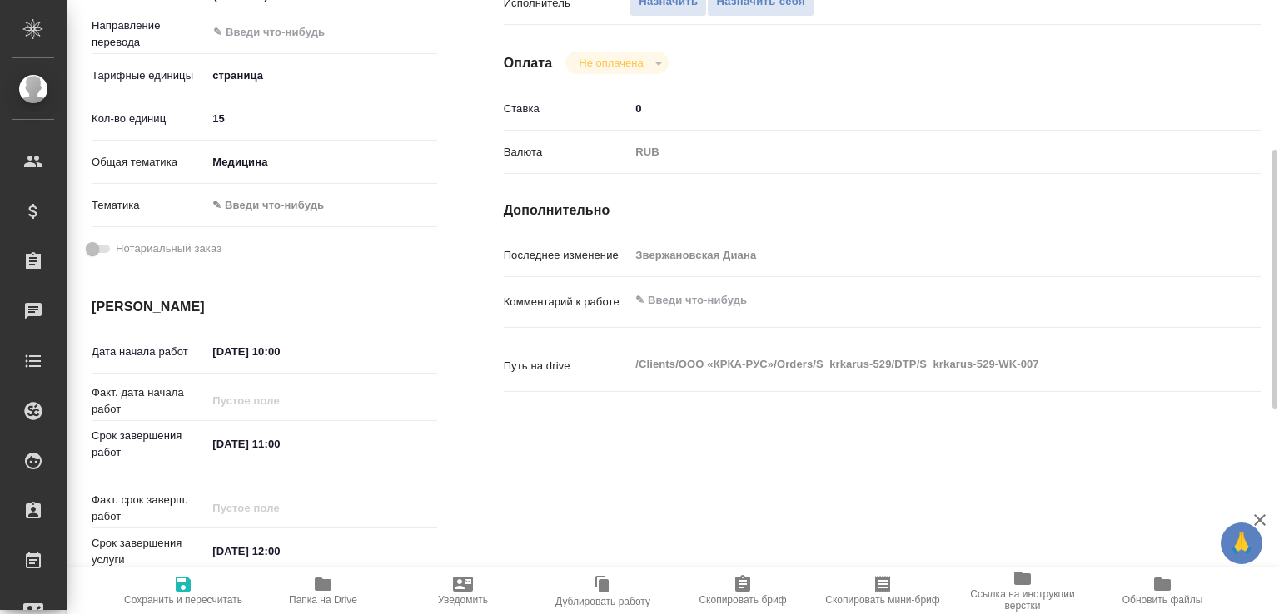
type input "DTPlight"
click at [678, 308] on textarea at bounding box center [913, 301] width 566 height 28
type textarea "вытащить текст из серых полей"
click at [167, 596] on span "Сохранить и пересчитать" at bounding box center [183, 600] width 118 height 12
type input "recruiting"
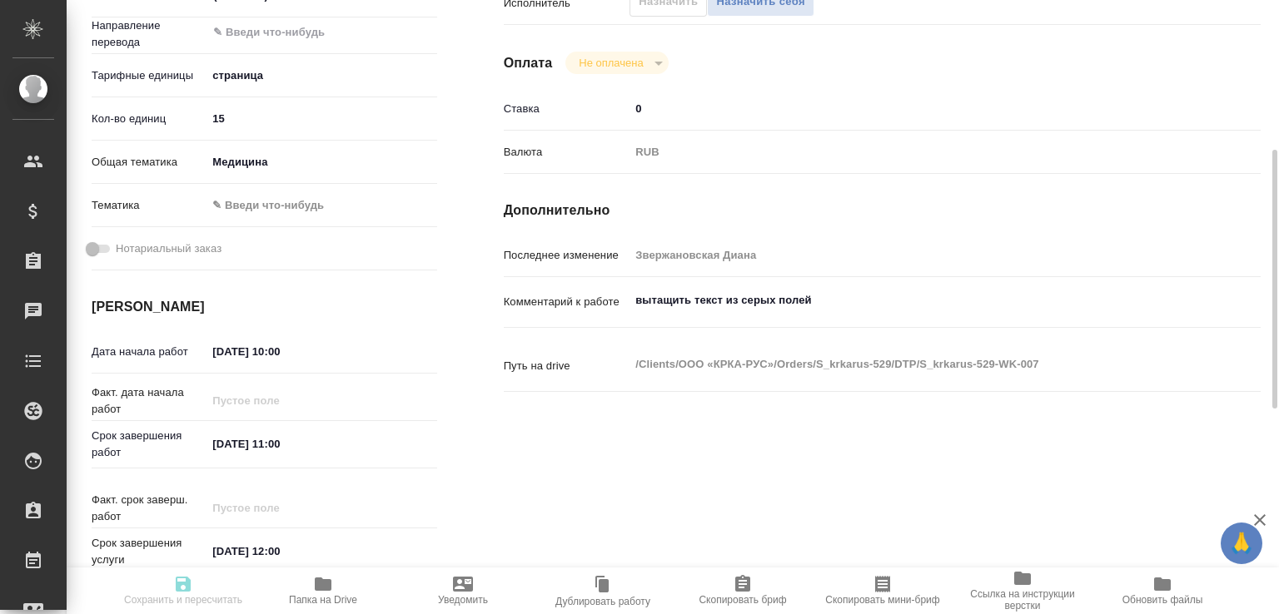
type input "5a8b1489cc6b4906c91bfdb2"
type input "15"
type input "med"
type input "[DATE] 10:00"
type input "[DATE] 11:00"
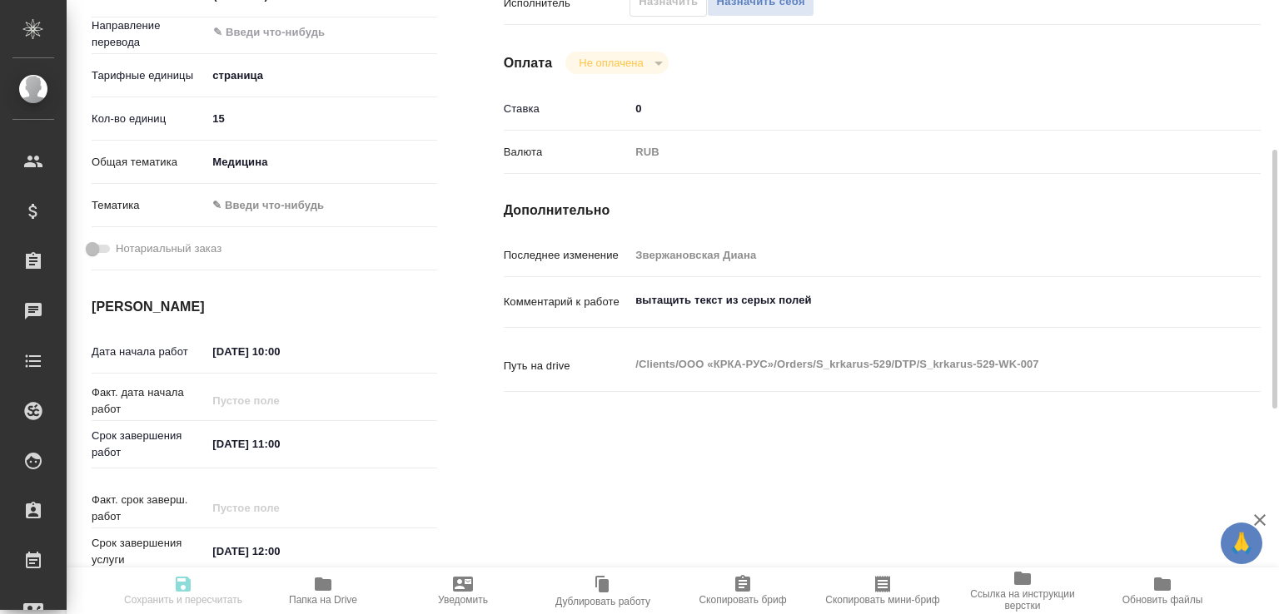
type input "[DATE] 12:00"
type input "DTPlight"
type input "notPayed"
type input "0"
type input "RUB"
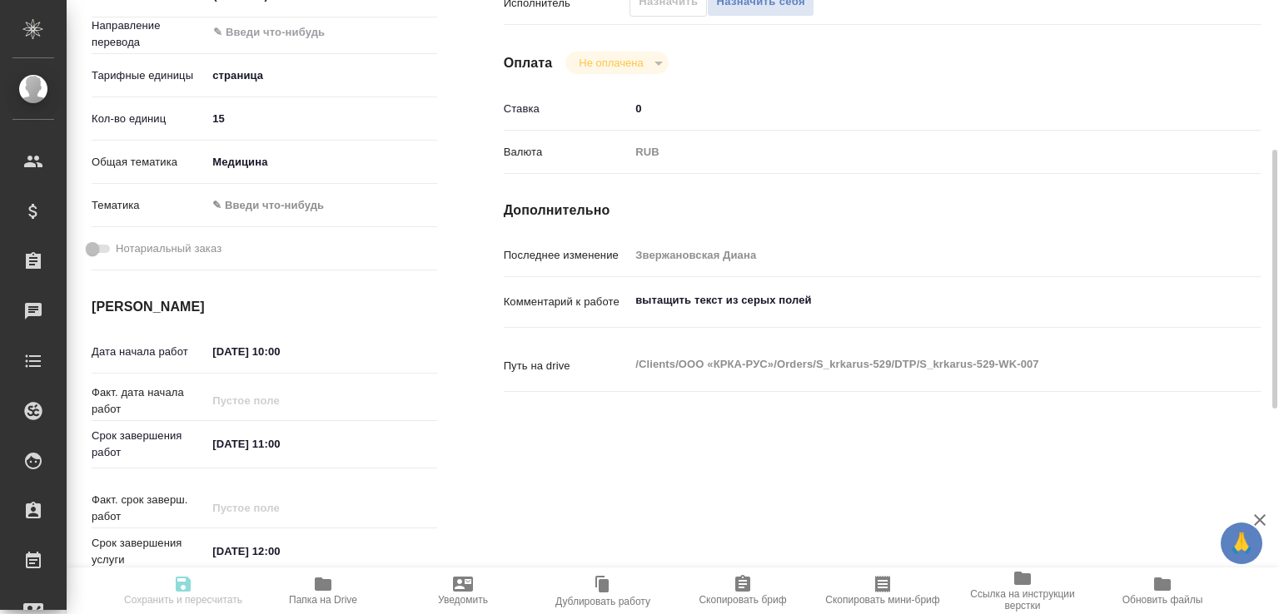
type input "Звержановская Диана"
type input "S_krkarus-529"
type input "Верстка макета средней сложности (MS Word)"
type input "Приемка разверстки, Верстка макета средней сложности (MS Word), Приемка подверс…"
type input "Звержановская Диана"
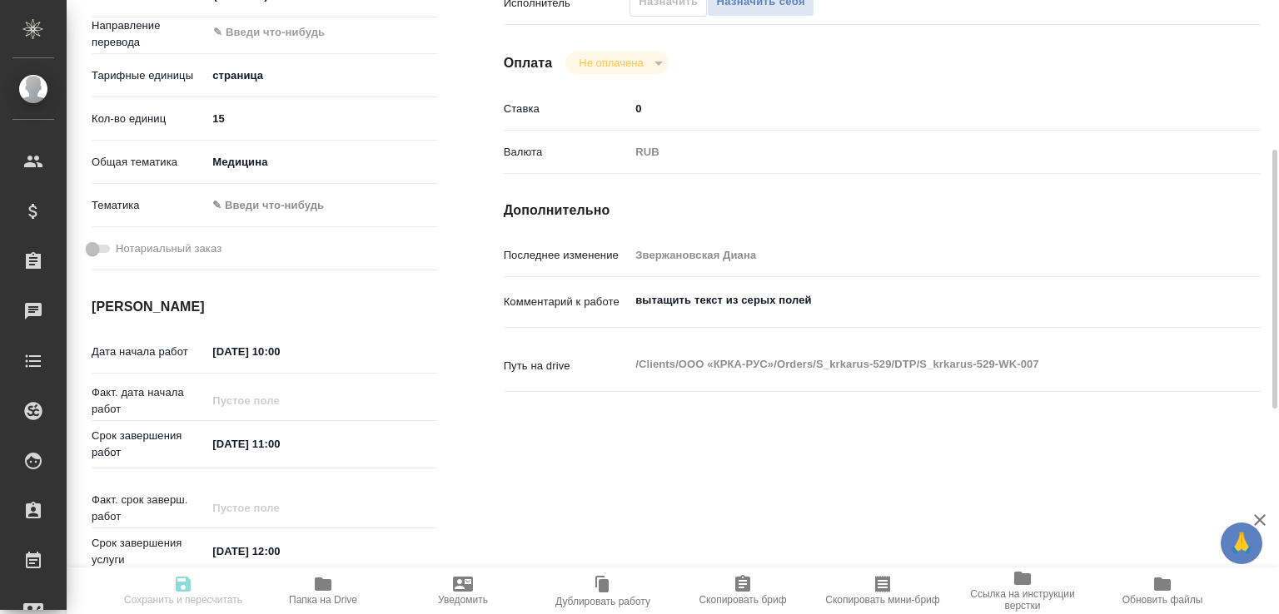
type input "[PERSON_NAME]"
type input "/Clients/ООО «КРКА-РУС»/Orders/S_krkarus-529"
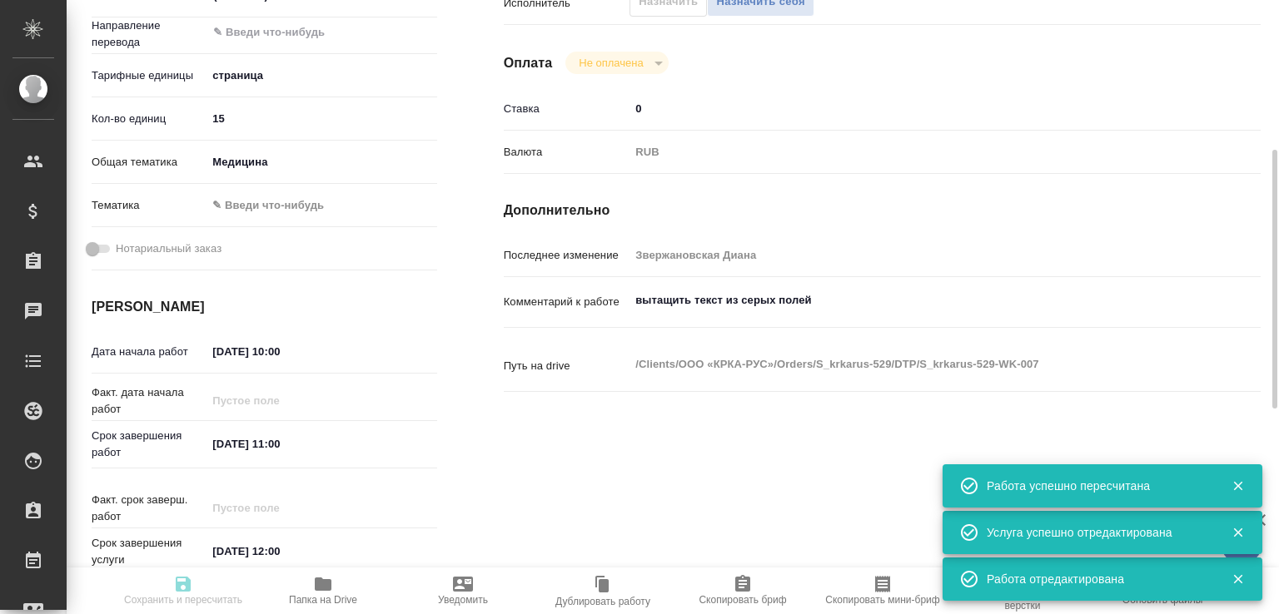
type input "recruiting"
type input "5a8b1489cc6b4906c91bfdb2"
type input "15"
type input "med"
type input "[DATE] 10:00"
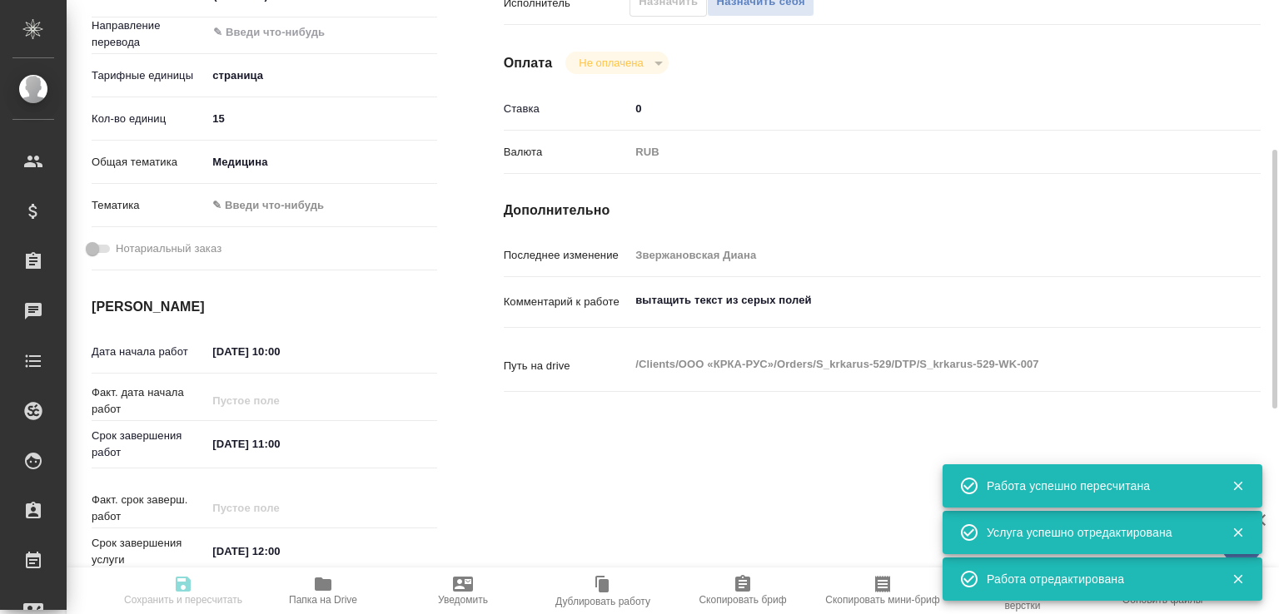
type input "[DATE] 11:00"
type input "[DATE] 12:00"
type input "DTPlight"
type input "notPayed"
type input "0"
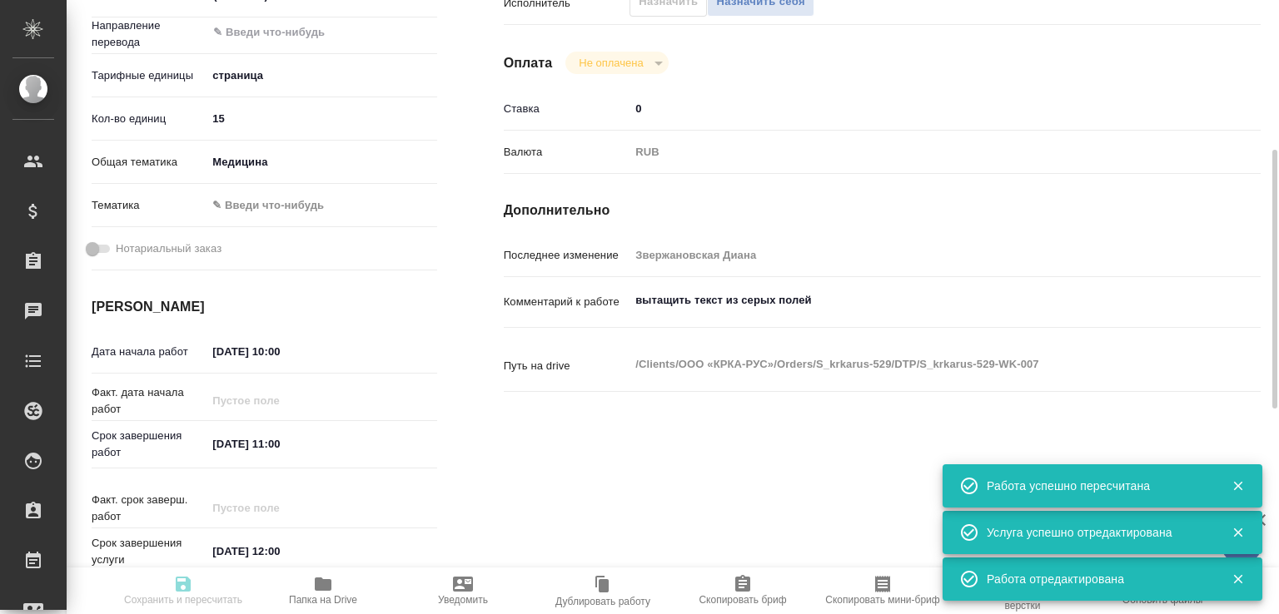
type input "RUB"
type input "Звержановская Диана"
type input "S_krkarus-529"
type input "Верстка макета средней сложности (MS Word)"
type input "Приемка разверстки, Верстка макета средней сложности (MS Word), Приемка подверс…"
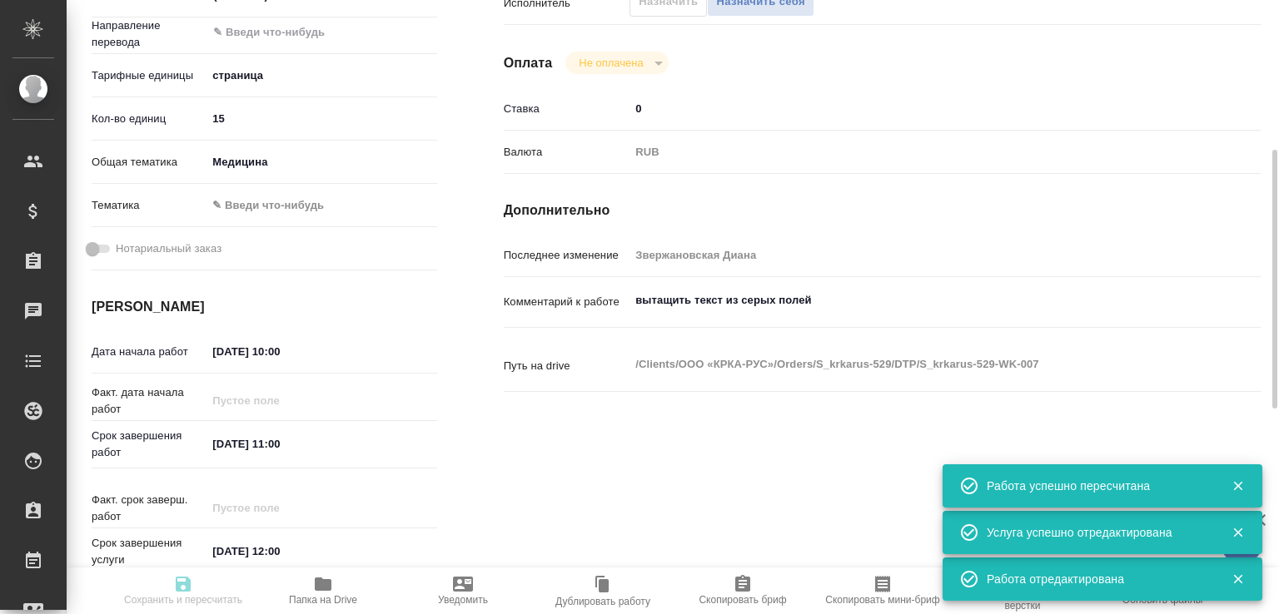
type input "Звержановская Диана"
type input "[PERSON_NAME]"
type input "/Clients/ООО «КРКА-РУС»/Orders/S_krkarus-529"
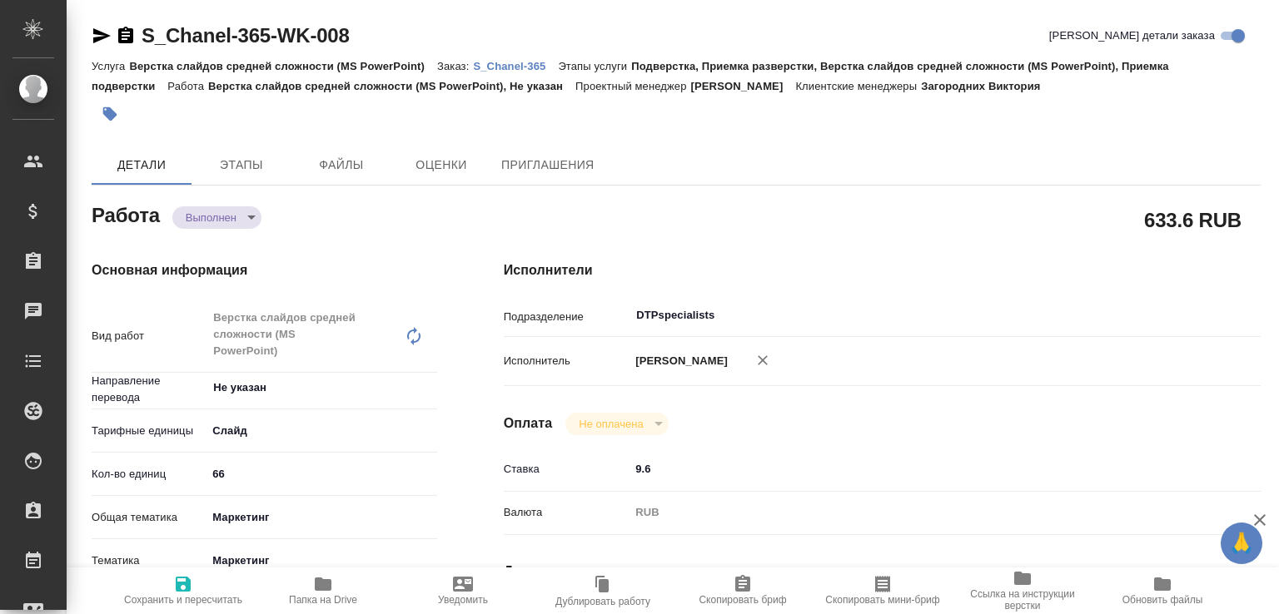
click at [231, 212] on body "🙏 .cls-1 fill:#fff; AWATERA Малофеева Екатерина e.malofeeva Клиенты Спецификаци…" at bounding box center [639, 307] width 1279 height 614
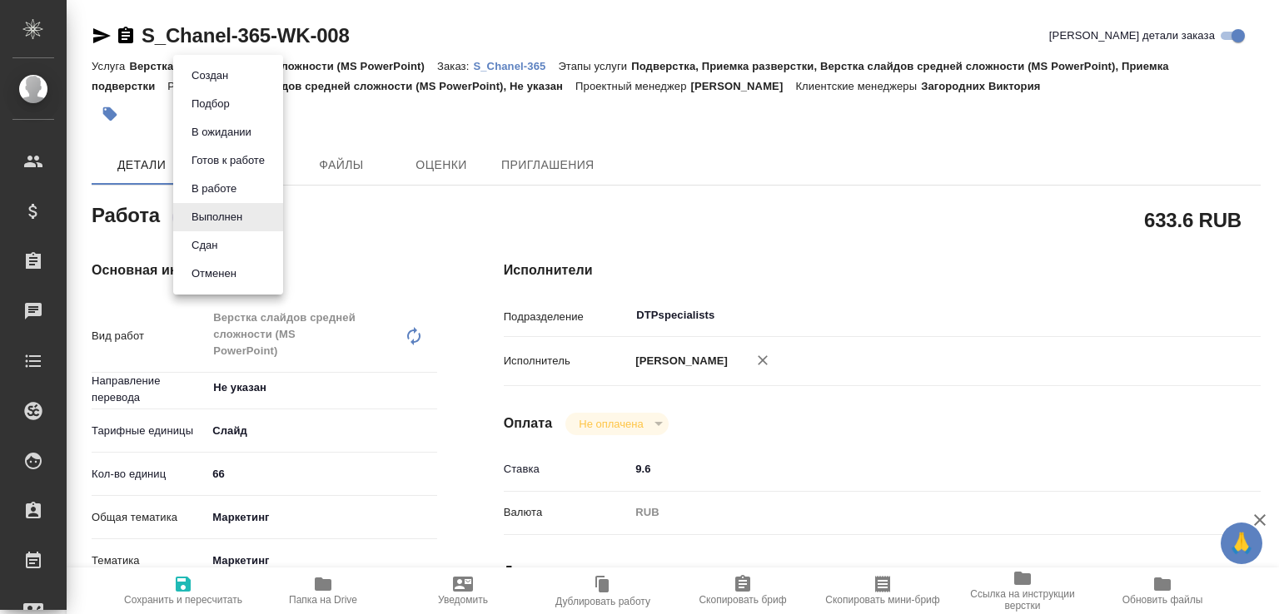
click at [233, 227] on li "Выполнен" at bounding box center [228, 217] width 110 height 28
click at [235, 216] on body "🙏 .cls-1 fill:#fff; AWATERA Малофеева Екатерина e.malofeeva Клиенты Спецификаци…" at bounding box center [639, 307] width 1279 height 614
click at [226, 246] on li "Сдан" at bounding box center [228, 245] width 110 height 28
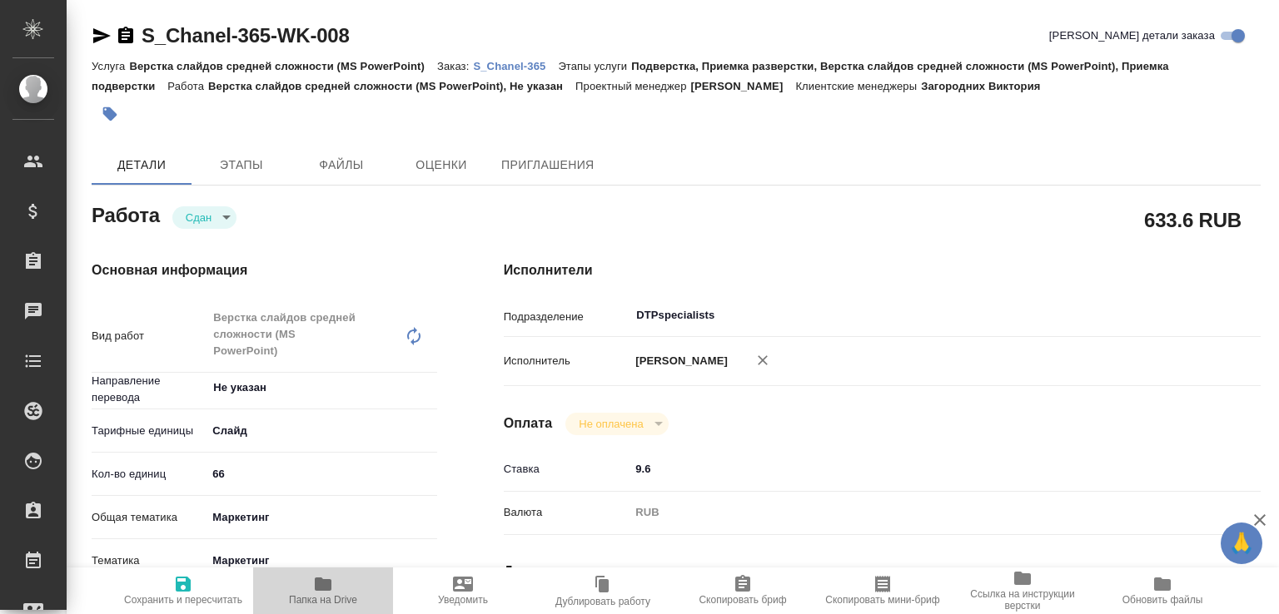
click at [348, 597] on span "Папка на Drive" at bounding box center [323, 600] width 68 height 12
type textarea "x"
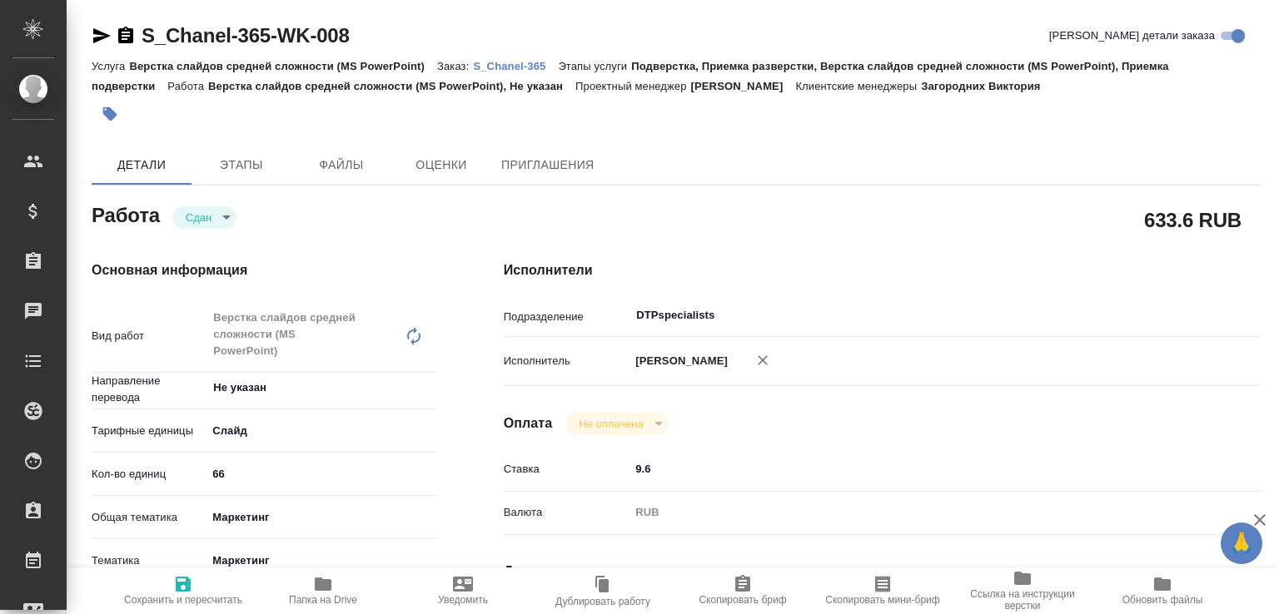
type textarea "x"
click at [520, 67] on p "S_Chanel-365" at bounding box center [515, 66] width 85 height 12
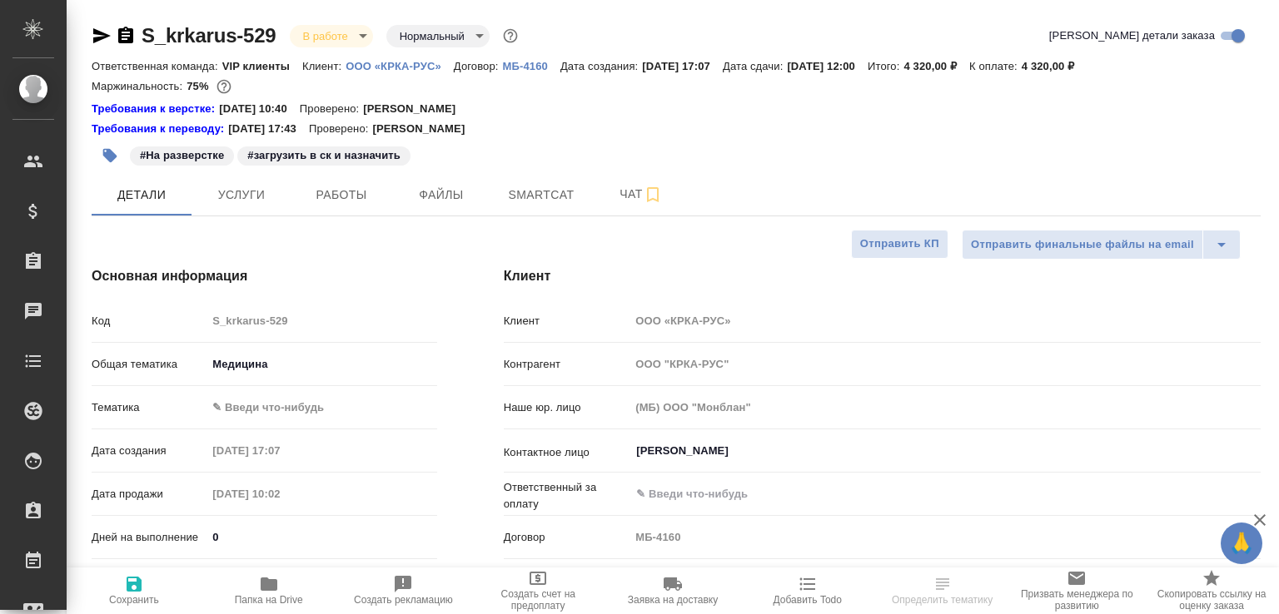
select select "RU"
click at [420, 71] on p "ООО «КРКА-РУС»" at bounding box center [400, 66] width 108 height 12
click at [323, 187] on span "Работы" at bounding box center [341, 195] width 80 height 21
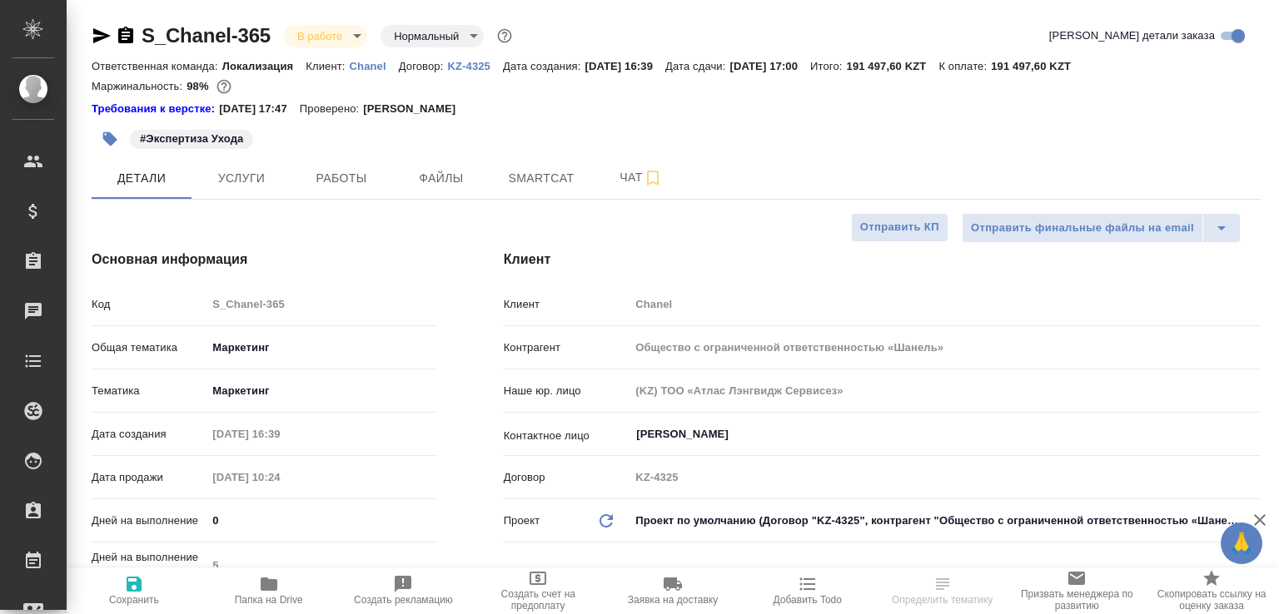
select select "RU"
type textarea "x"
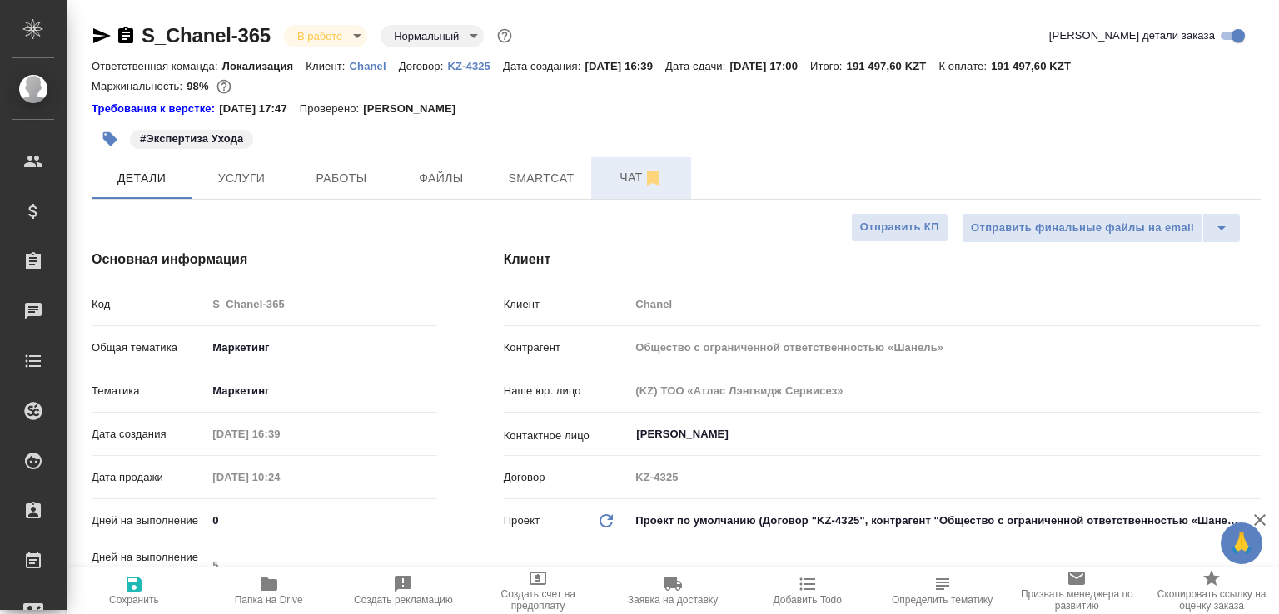
click at [599, 157] on button "Чат" at bounding box center [641, 178] width 100 height 42
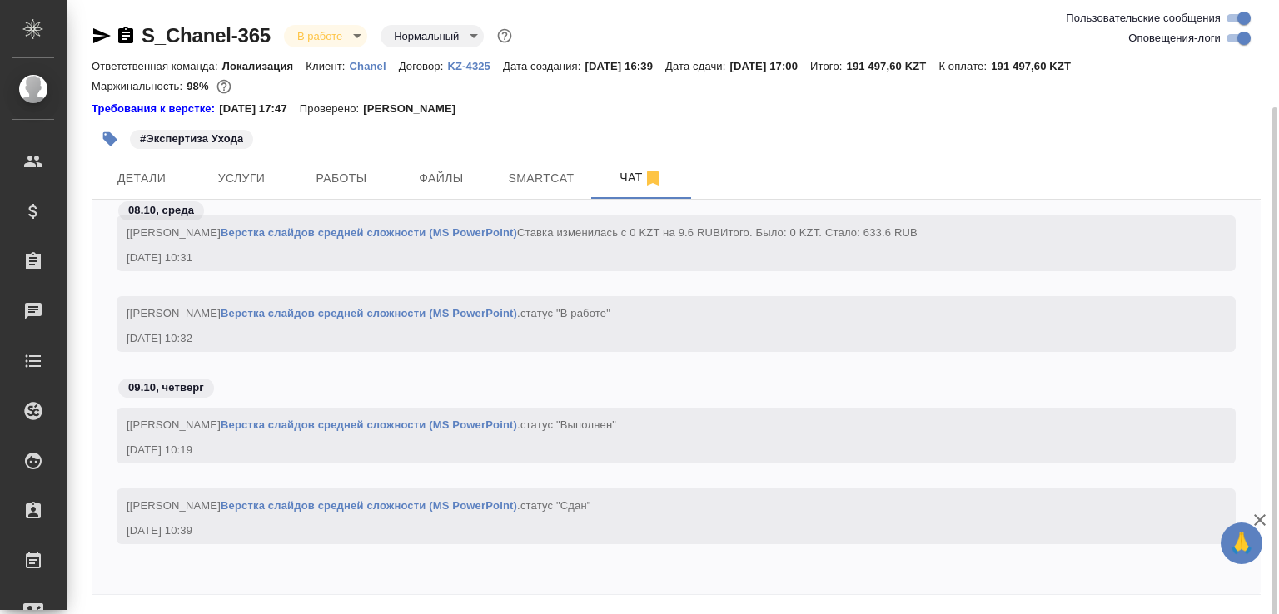
scroll to position [56, 0]
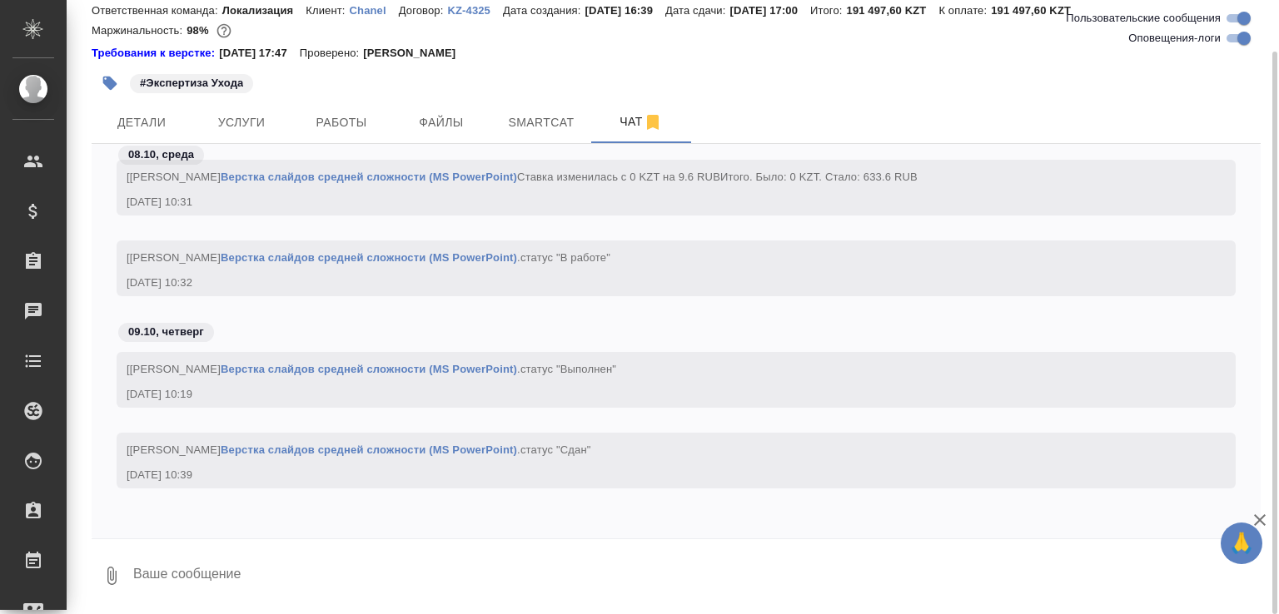
drag, startPoint x: 1237, startPoint y: 518, endPoint x: 1256, endPoint y: 501, distance: 24.8
click at [1256, 499] on div "08.10, среда [Матвеева Мария] Работа Верстка слайдов средней сложности (MS Powe…" at bounding box center [676, 341] width 1169 height 395
click at [1258, 519] on icon "button" at bounding box center [1260, 521] width 12 height 12
click at [352, 549] on textarea at bounding box center [696, 576] width 1129 height 57
paste textarea "https://drive.awatera.com/apps/files/files/10614049?dir=/Shares/Chanel/Orders/S…"
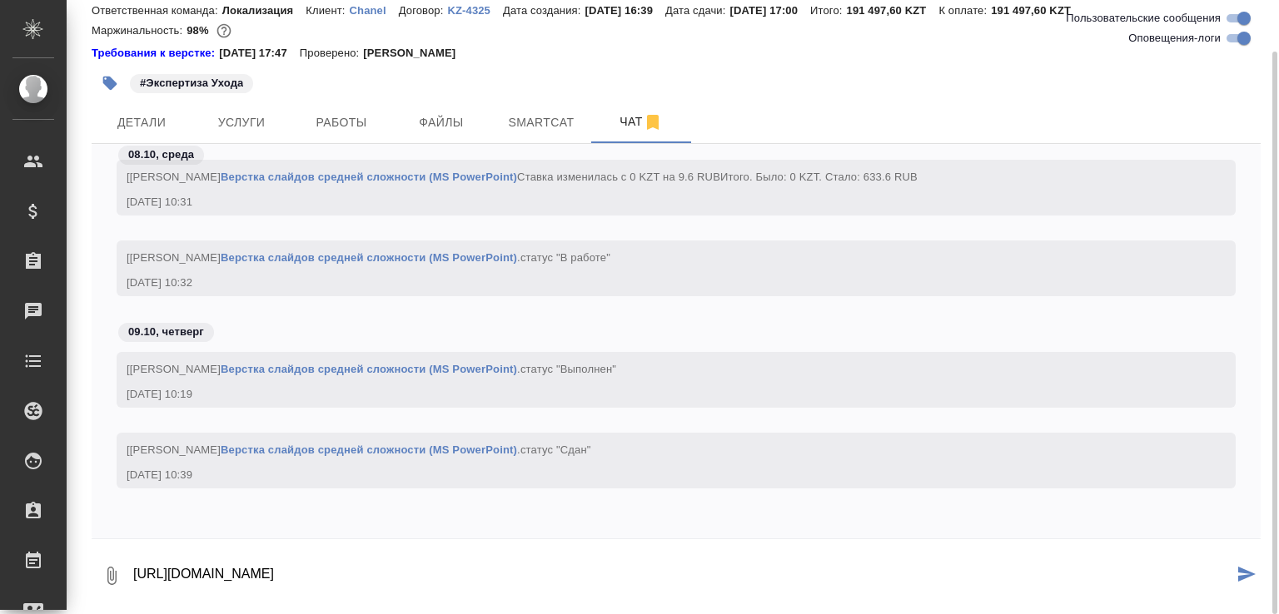
type textarea "https://drive.awatera.com/apps/files/files/10614049?dir=/Shares/Chanel/Orders/S…"
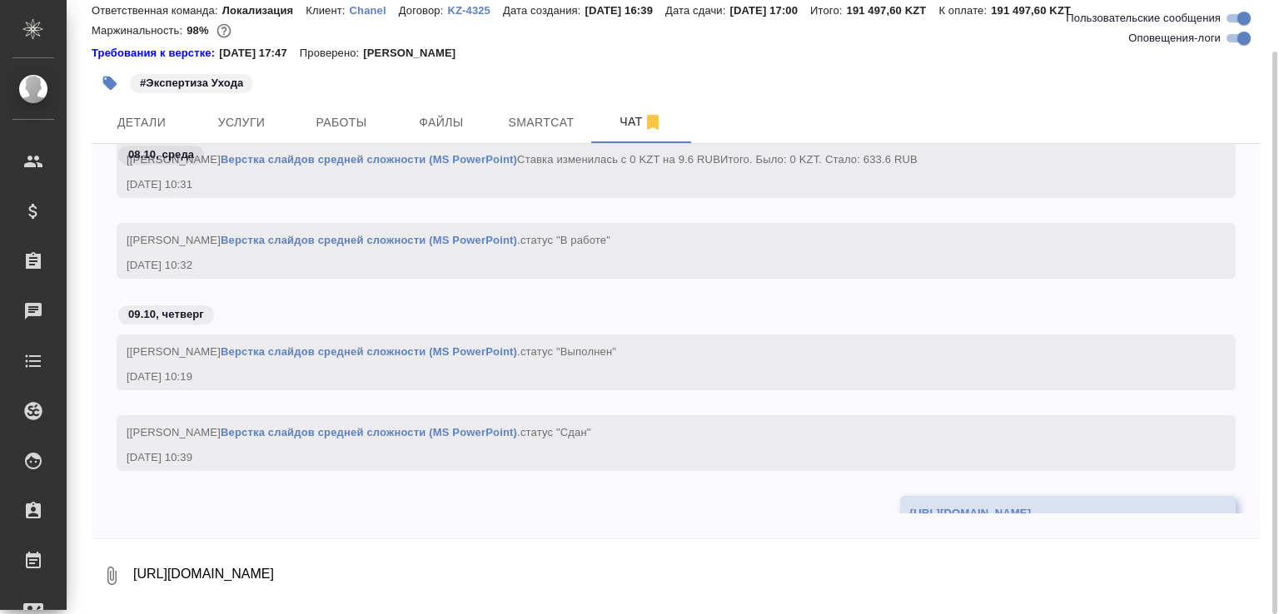
scroll to position [3294, 0]
